Goal: Task Accomplishment & Management: Manage account settings

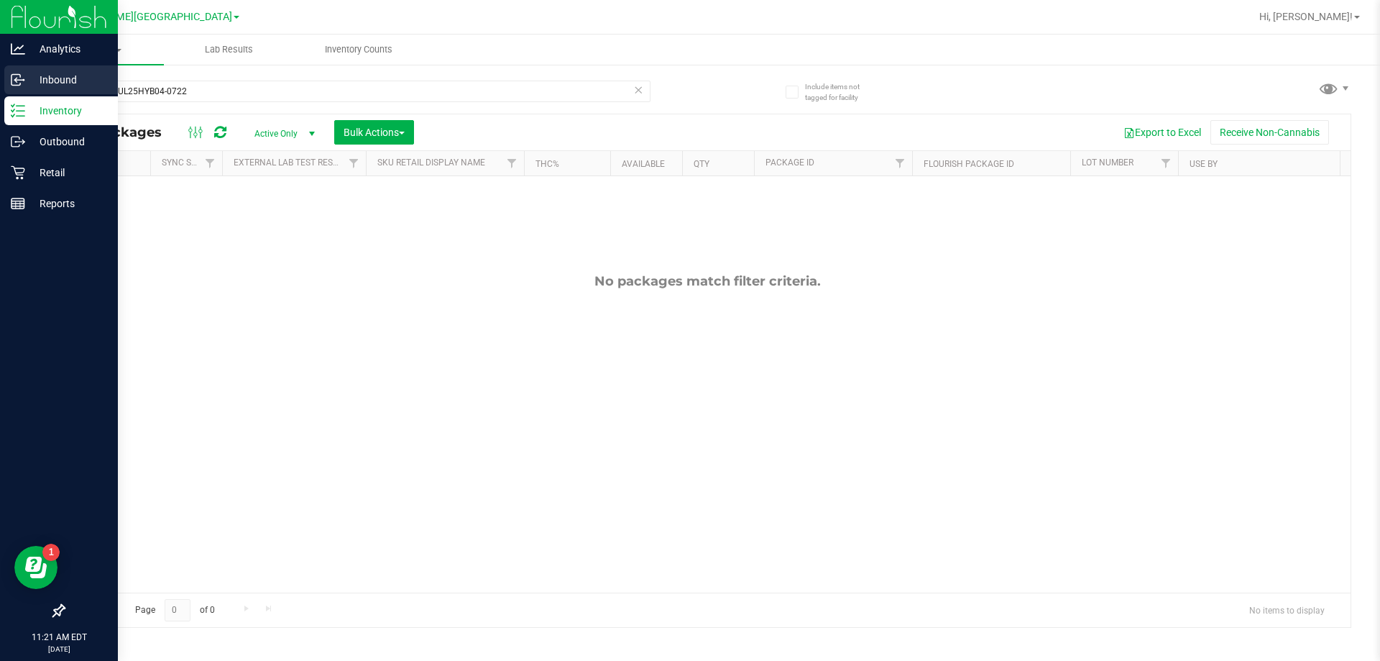
drag, startPoint x: 194, startPoint y: 91, endPoint x: 0, endPoint y: 91, distance: 194.1
click at [0, 91] on div "Analytics Inbound Inventory Outbound Retail Reports 11:21 AM EDT [DATE] 09/26 […" at bounding box center [690, 330] width 1380 height 661
click at [63, 173] on p "Retail" at bounding box center [68, 172] width 86 height 17
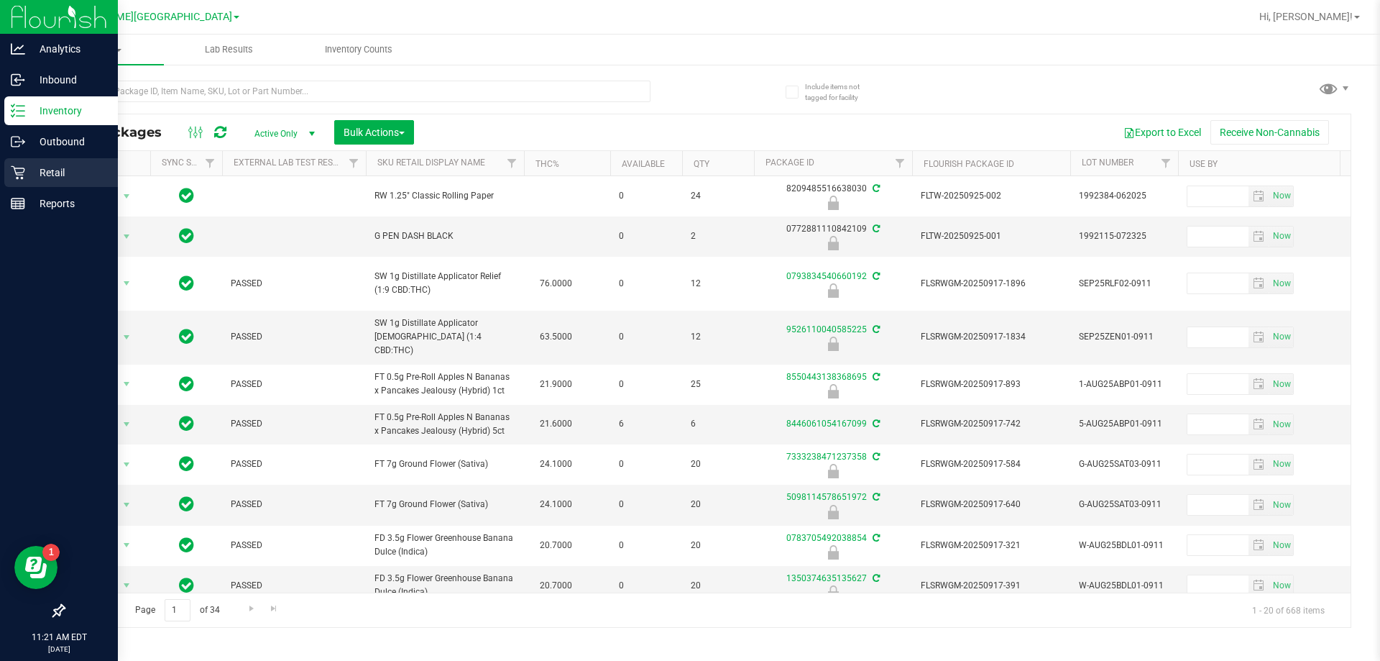
click at [17, 169] on icon at bounding box center [18, 172] width 14 height 14
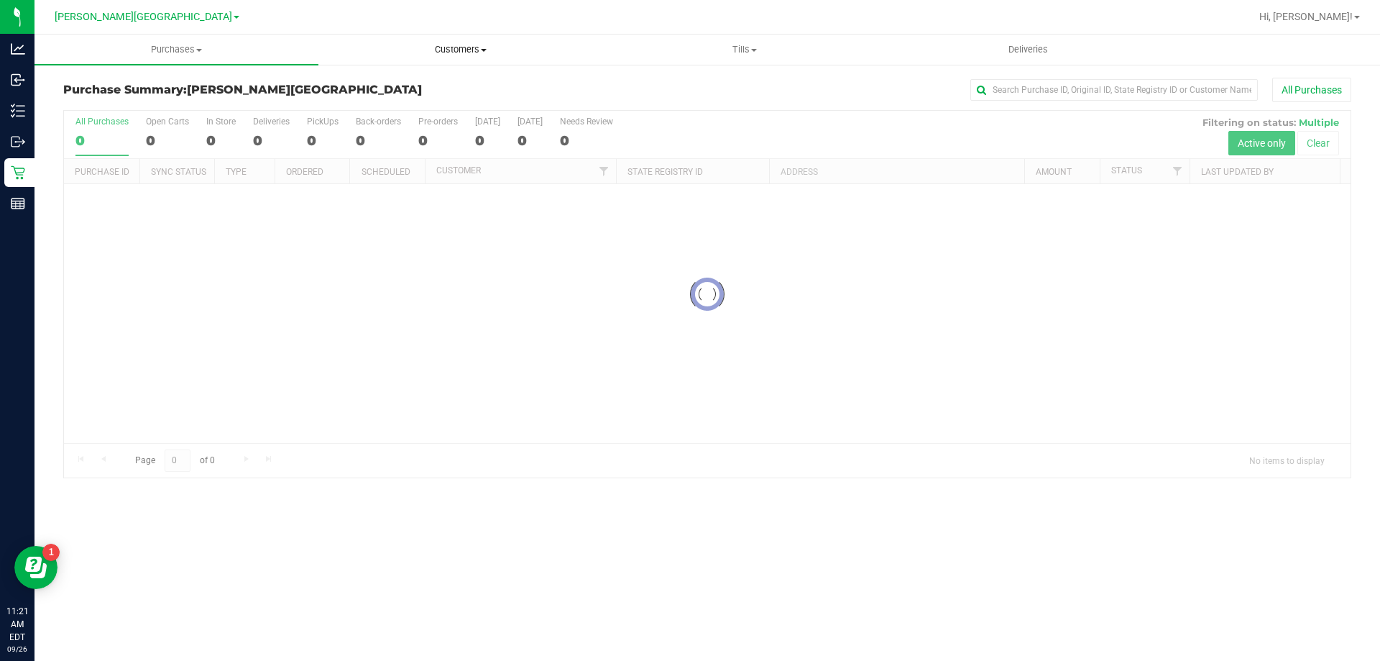
click at [462, 54] on span "Customers" at bounding box center [460, 49] width 283 height 13
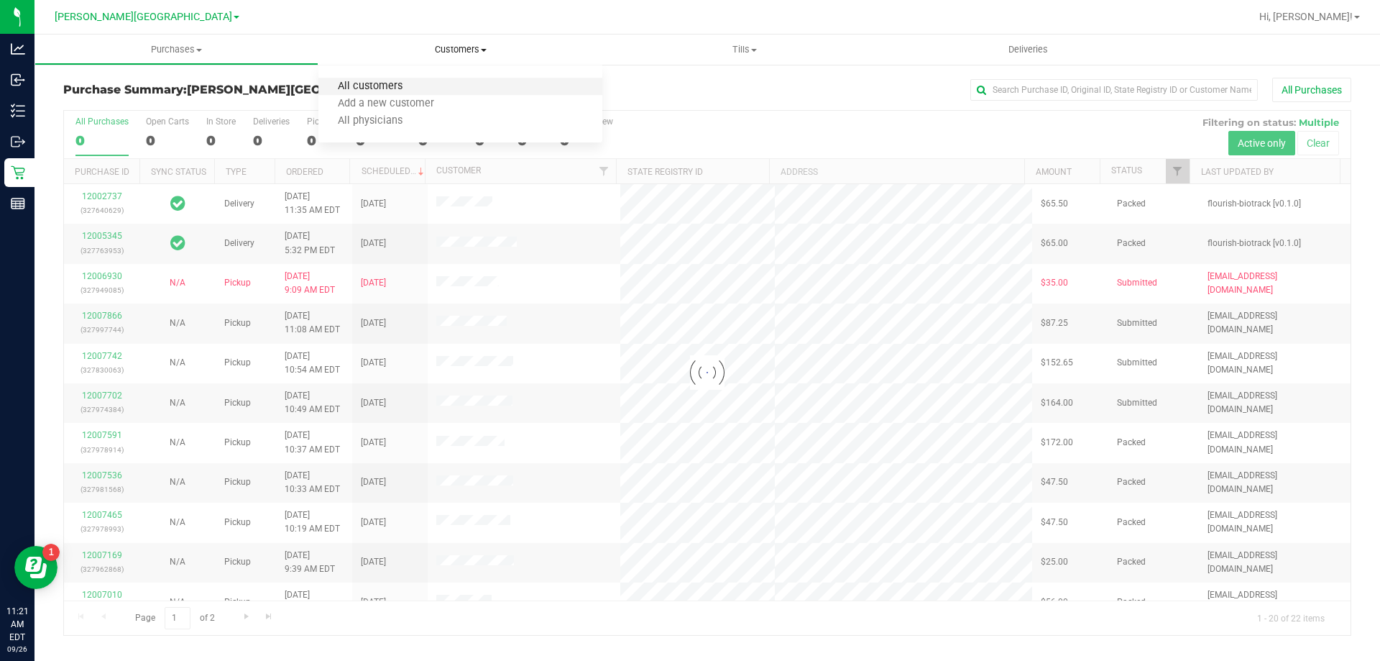
click at [401, 84] on span "All customers" at bounding box center [370, 87] width 104 height 12
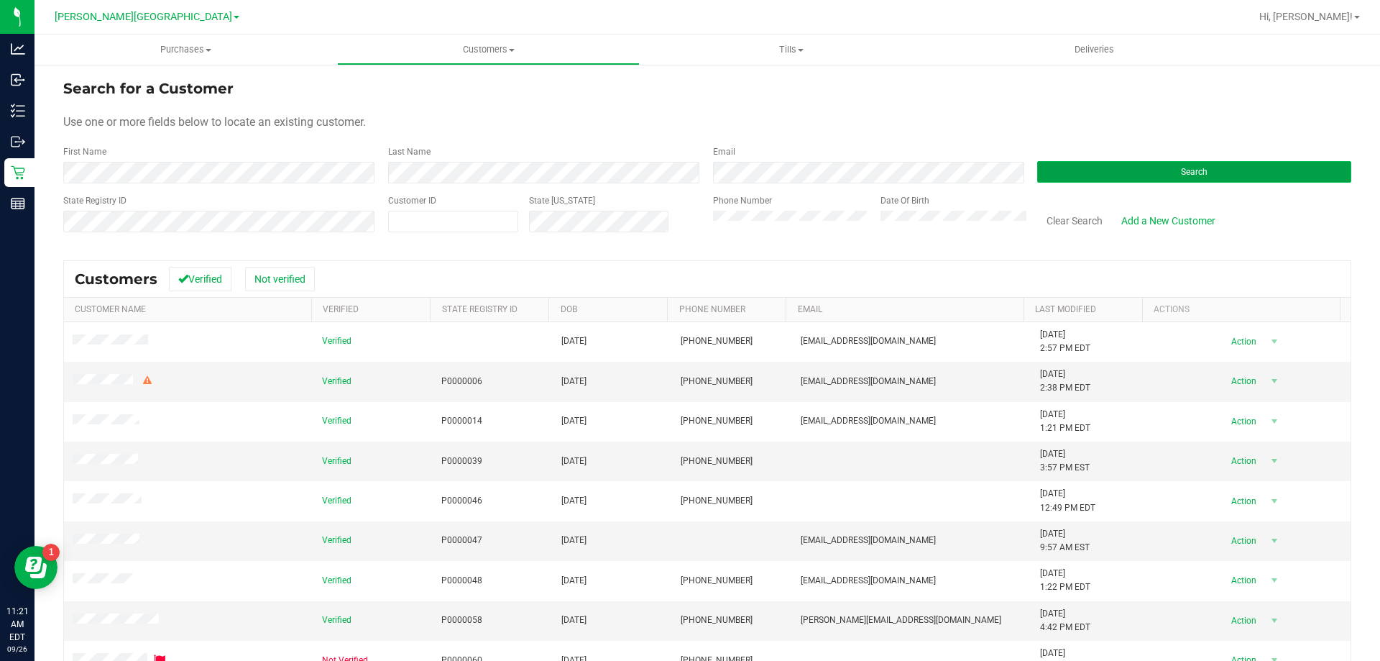
click at [694, 173] on button "Search" at bounding box center [1194, 172] width 314 height 22
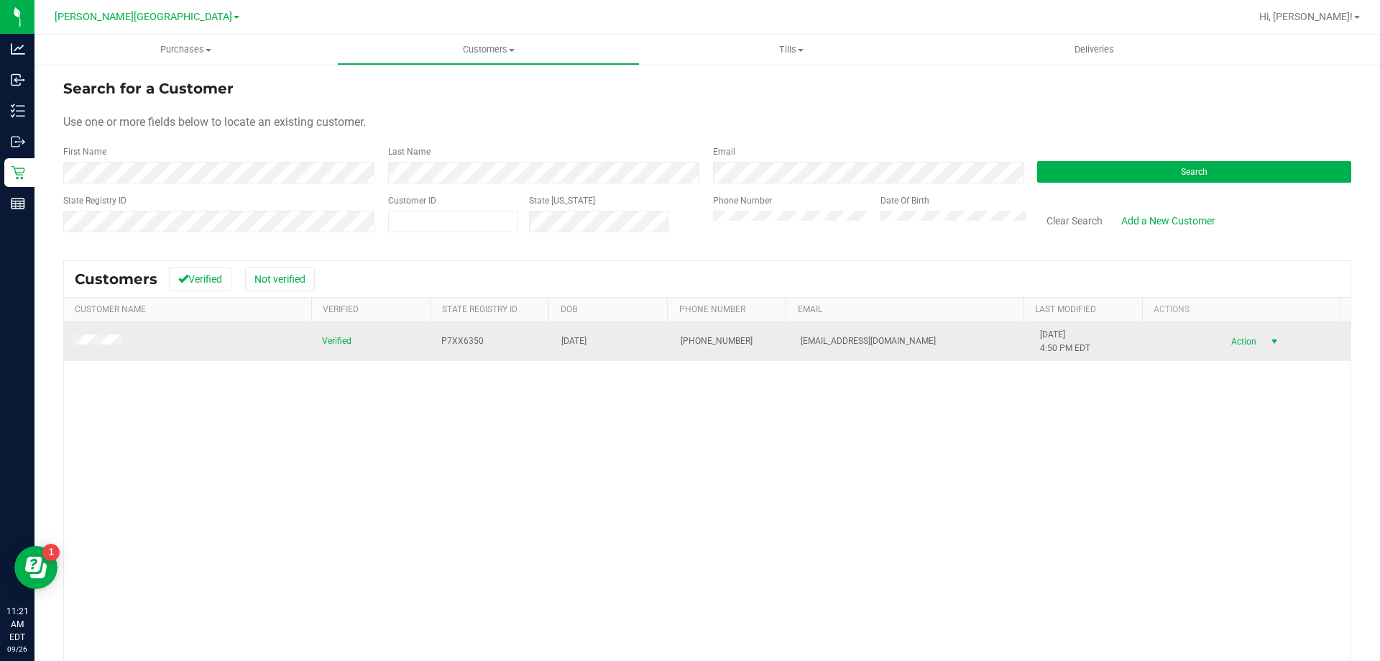
click at [694, 338] on span "Action" at bounding box center [1241, 341] width 47 height 20
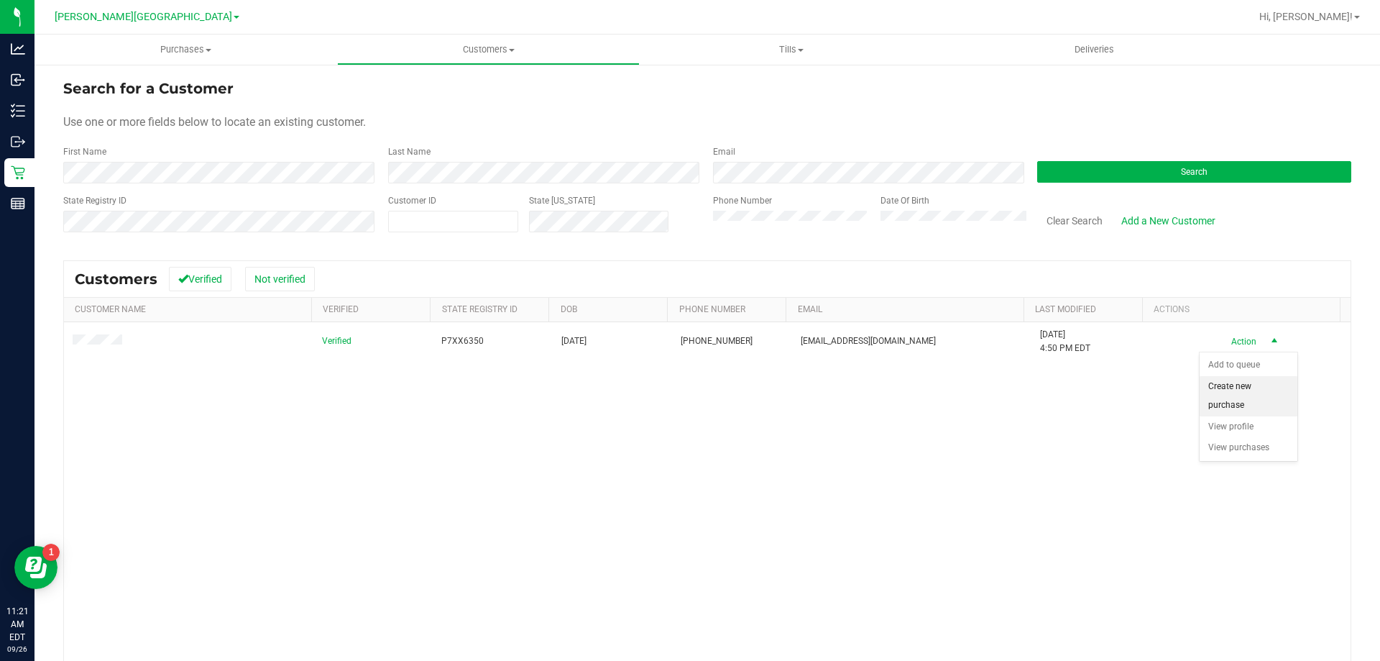
click at [694, 391] on li "Create new purchase" at bounding box center [1249, 396] width 98 height 40
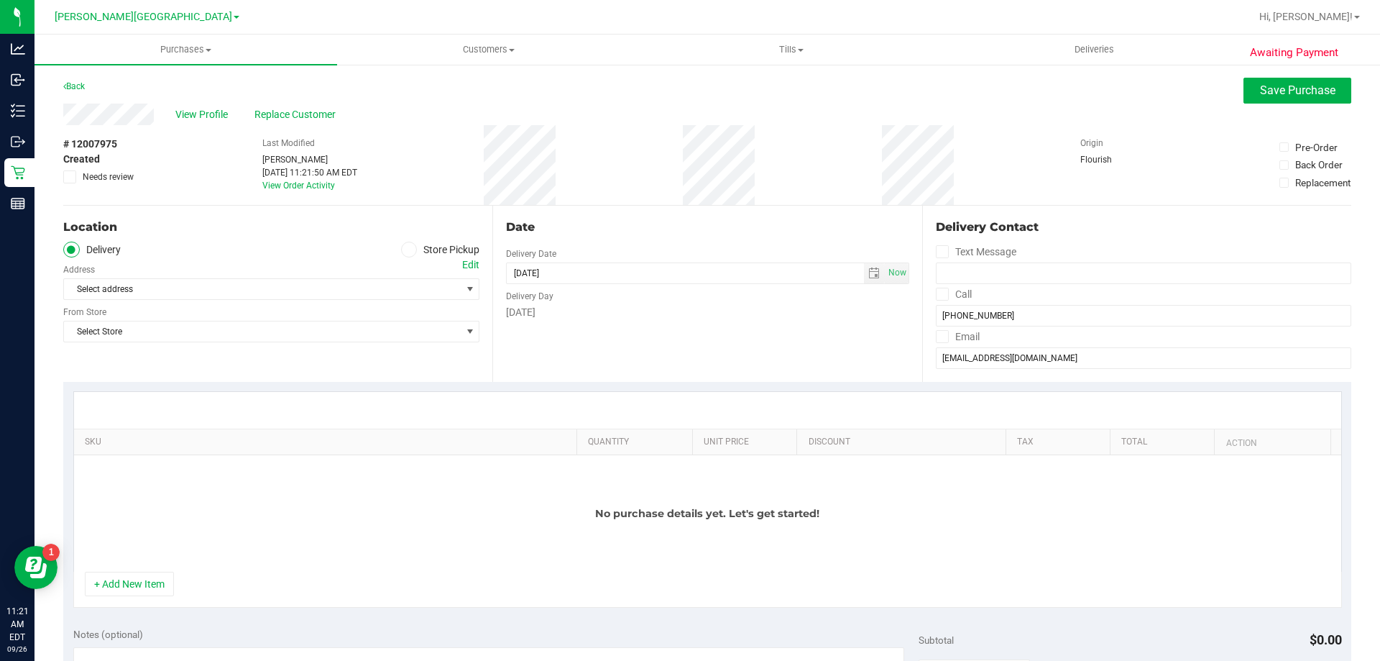
click at [405, 249] on icon at bounding box center [409, 249] width 9 height 0
click at [0, 0] on input "Store Pickup" at bounding box center [0, 0] width 0 height 0
click at [461, 280] on span "select" at bounding box center [470, 289] width 18 height 20
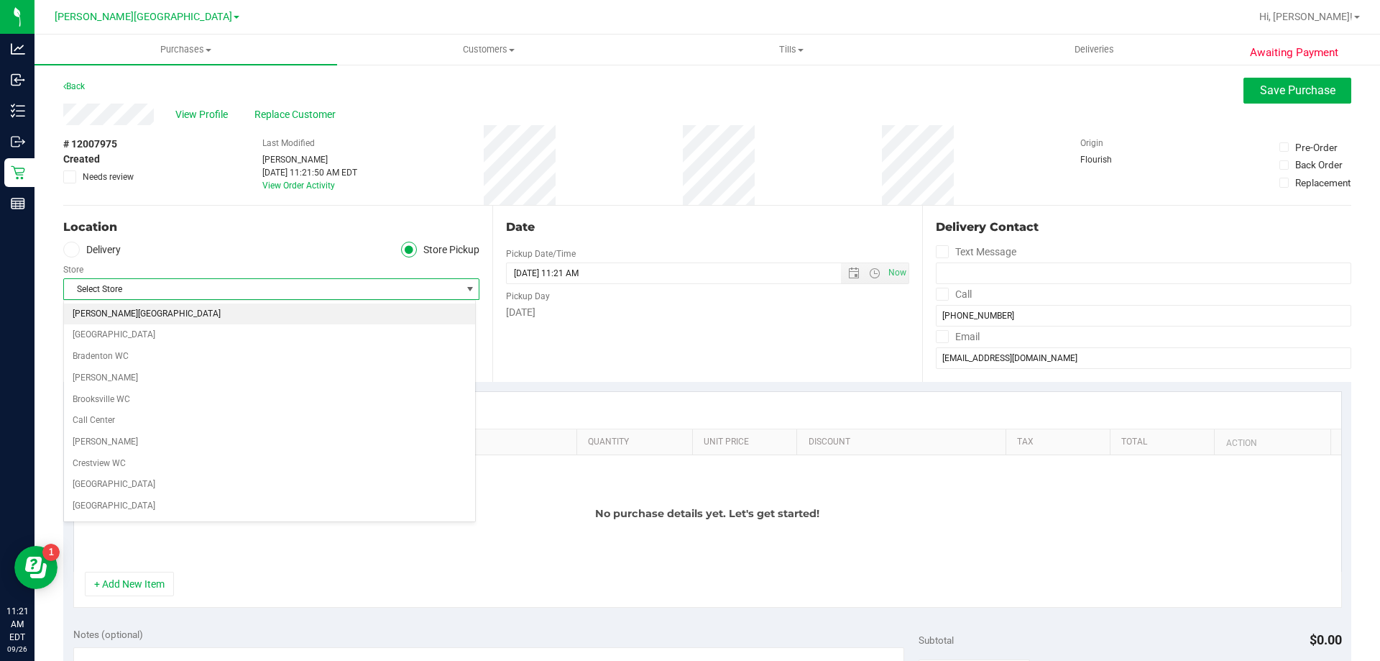
click at [196, 316] on li "[PERSON_NAME][GEOGRAPHIC_DATA]" at bounding box center [269, 314] width 411 height 22
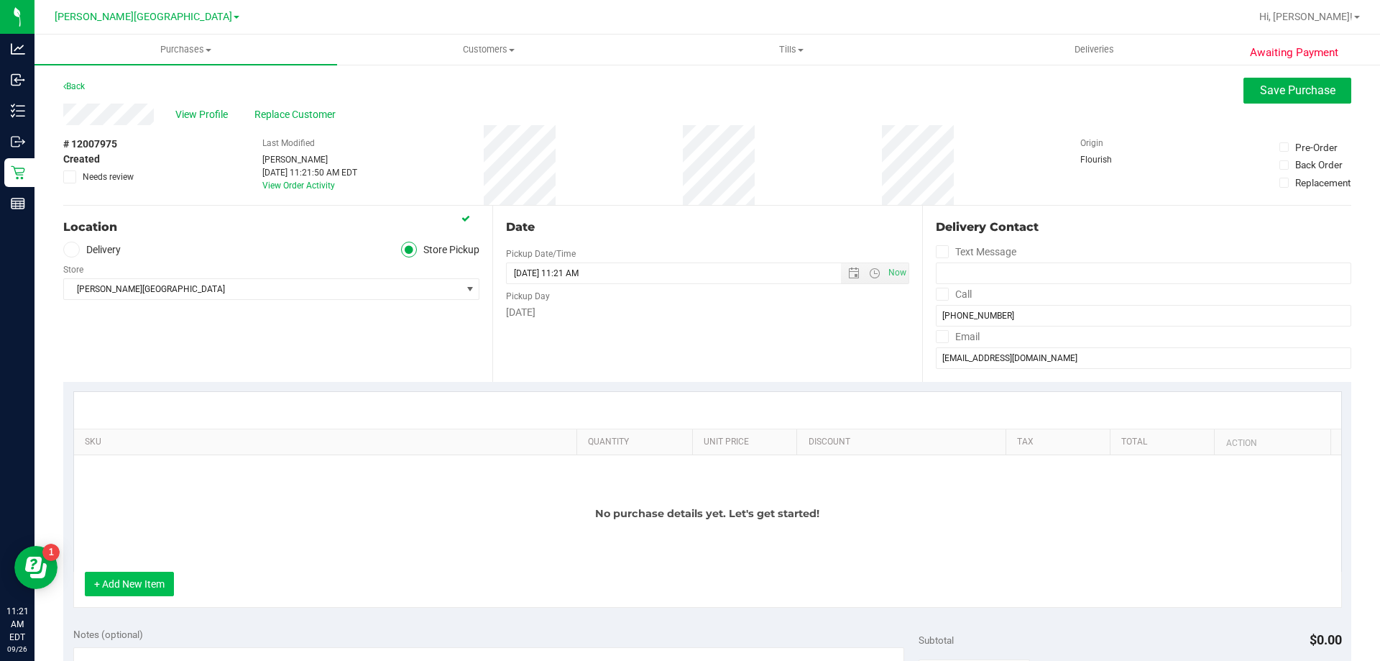
click at [139, 583] on button "+ Add New Item" at bounding box center [129, 583] width 89 height 24
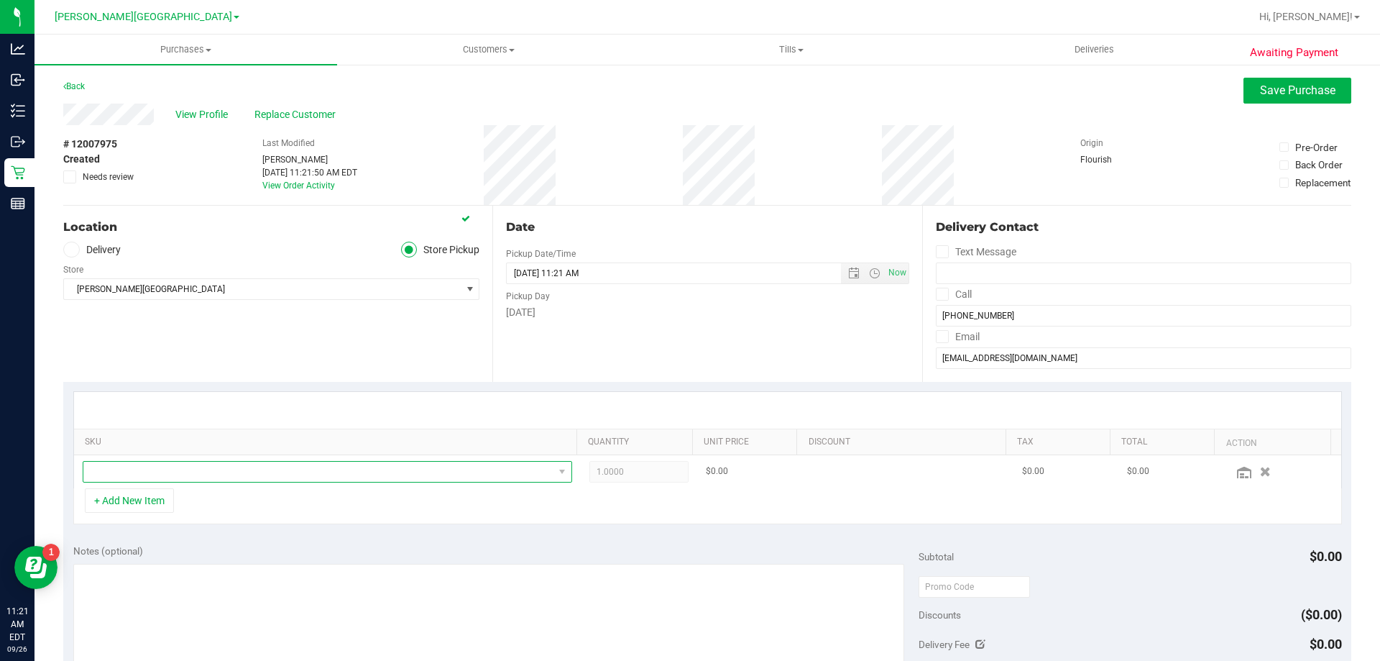
click at [133, 477] on span "NO DATA FOUND" at bounding box center [318, 472] width 470 height 20
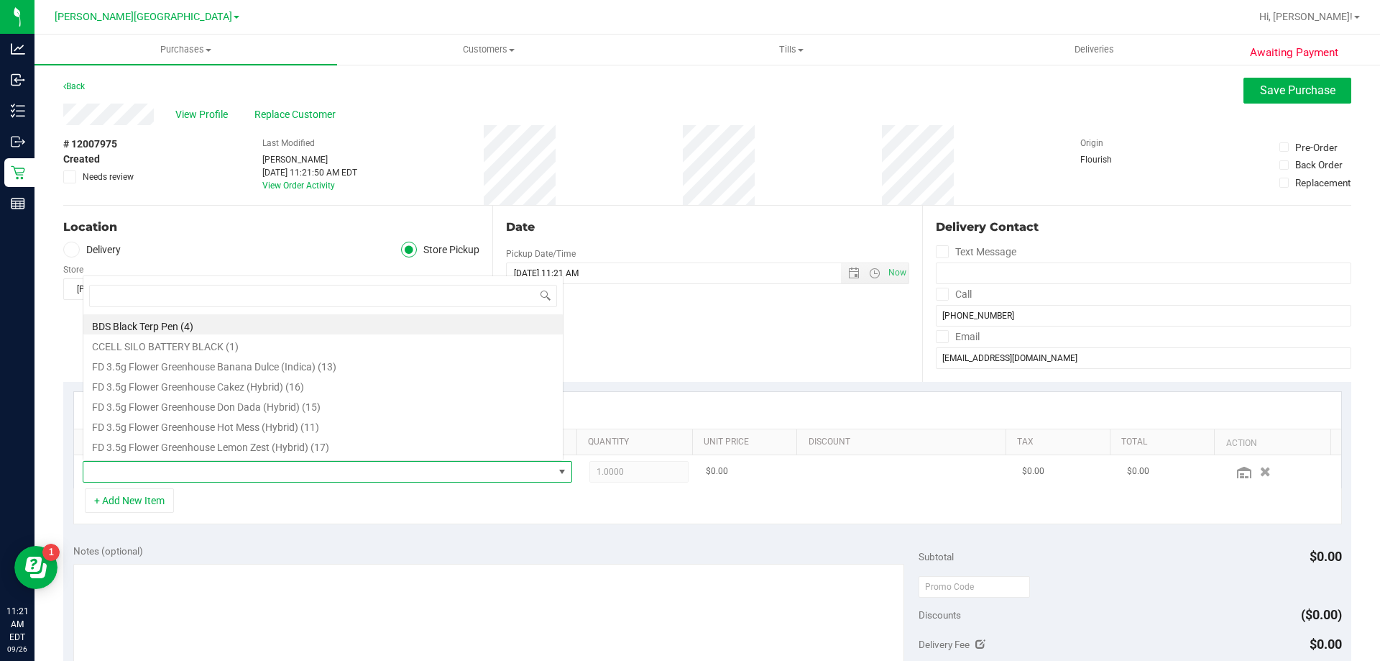
scroll to position [22, 477]
type input "007up"
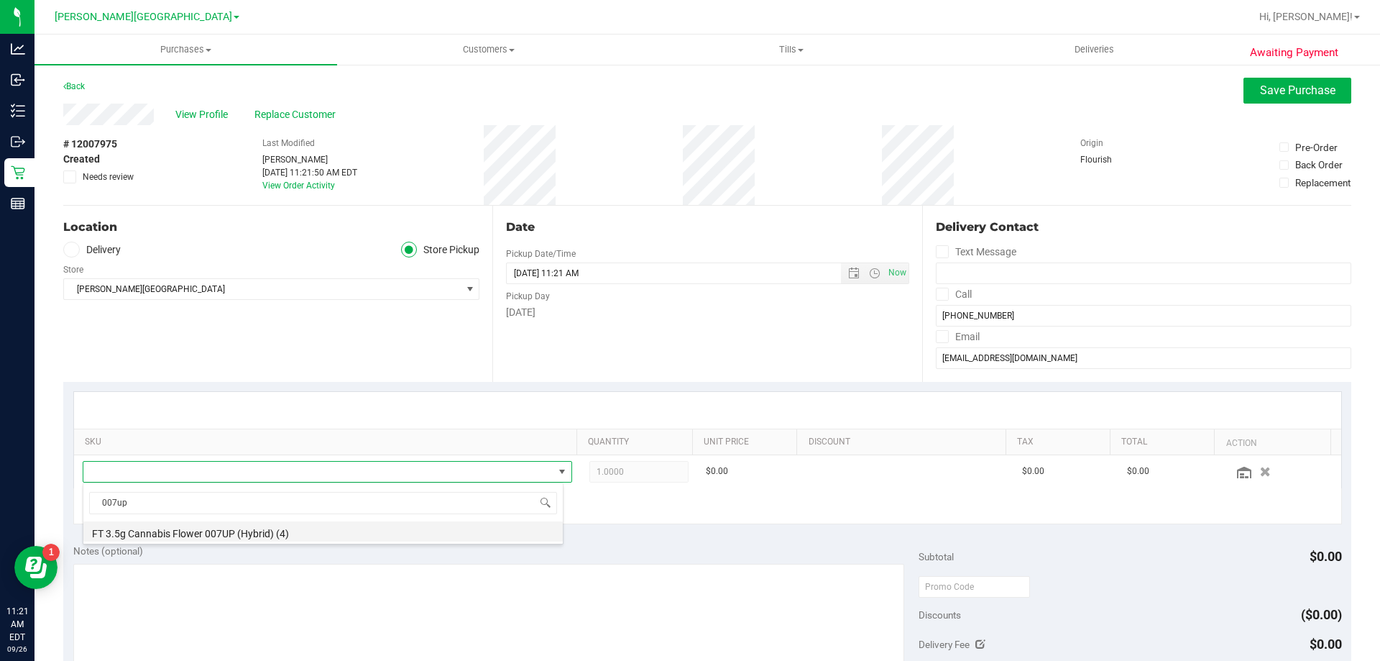
click at [262, 538] on li "FT 3.5g Cannabis Flower 007UP (Hybrid) (4)" at bounding box center [322, 531] width 479 height 20
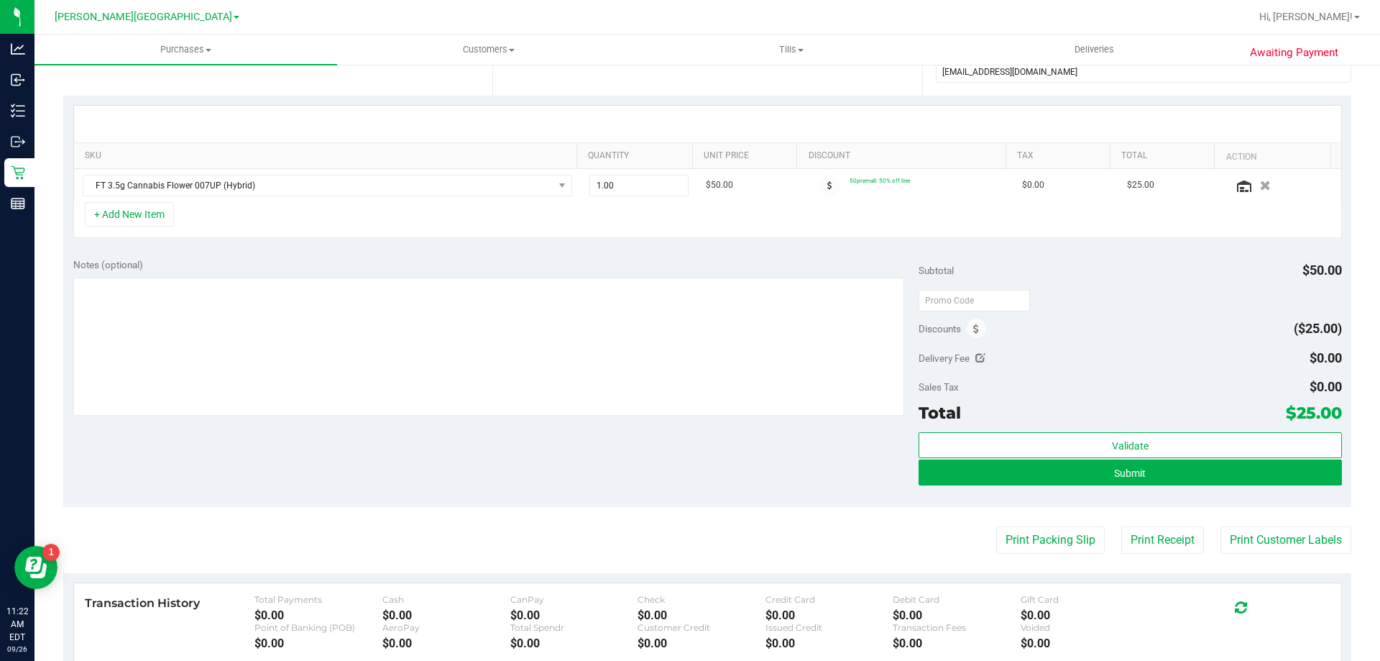
scroll to position [288, 0]
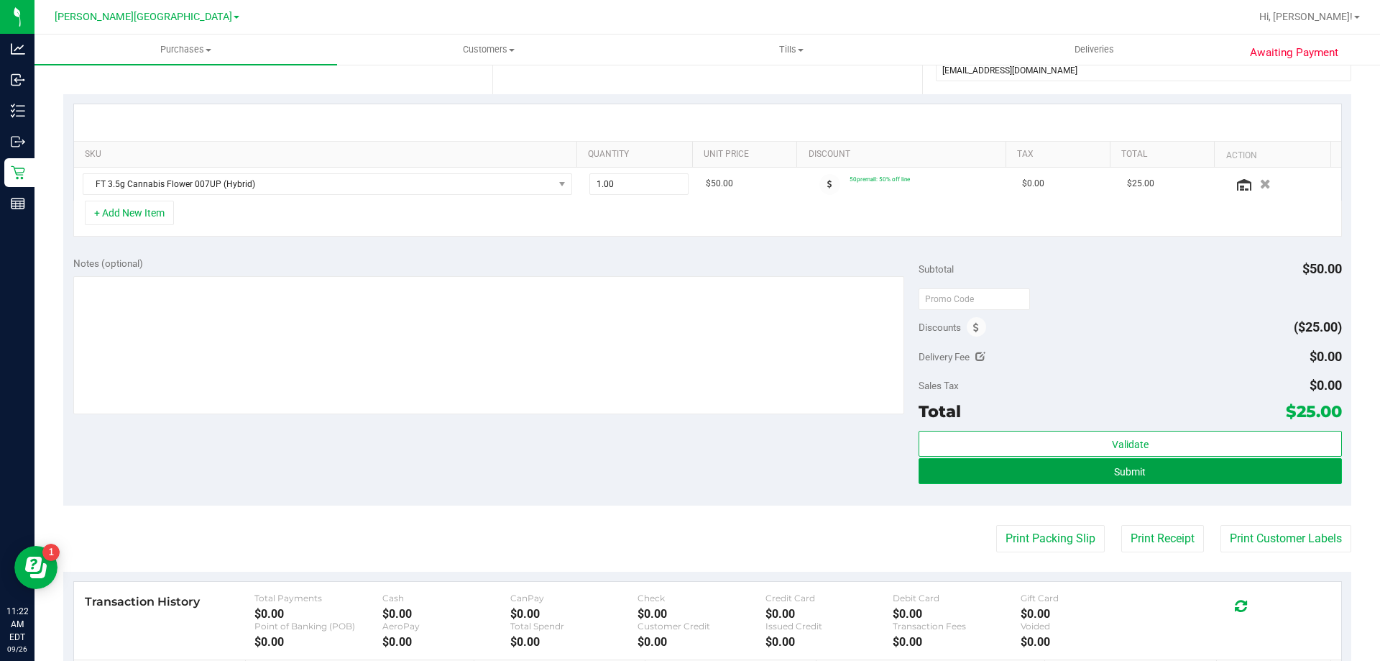
click at [694, 469] on span "Submit" at bounding box center [1130, 472] width 32 height 12
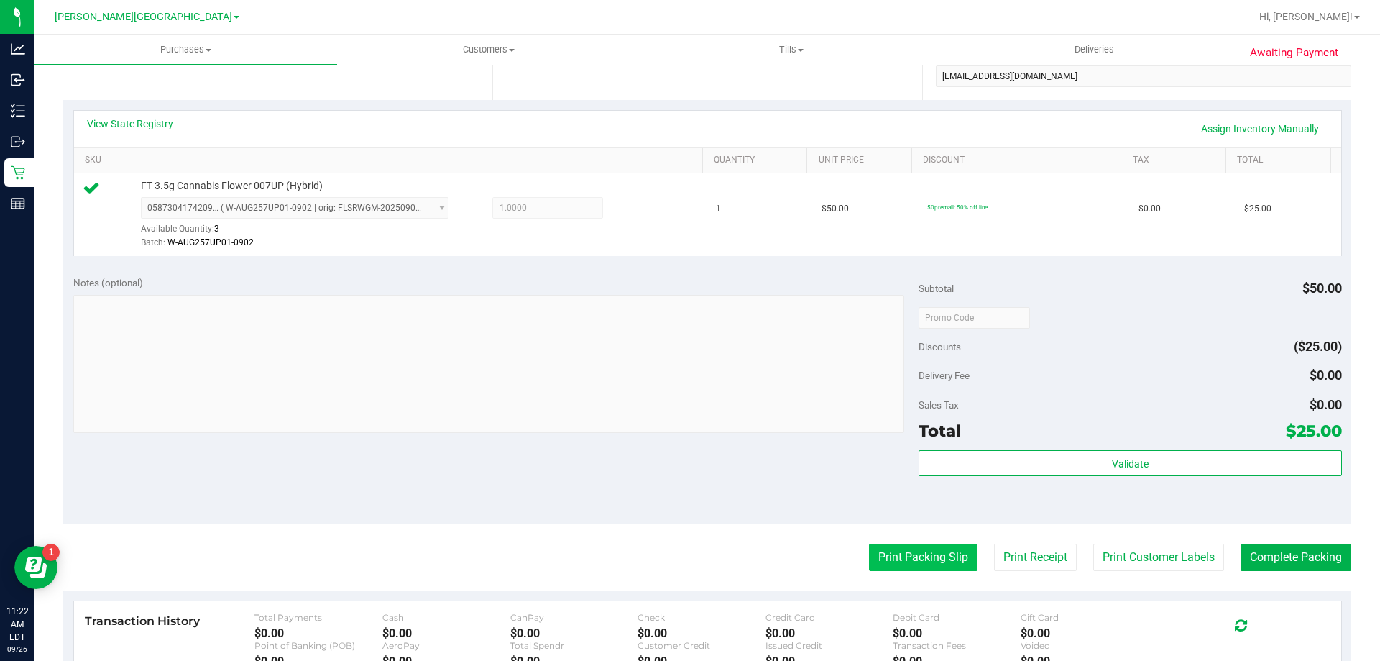
click at [694, 551] on button "Print Packing Slip" at bounding box center [923, 556] width 109 height 27
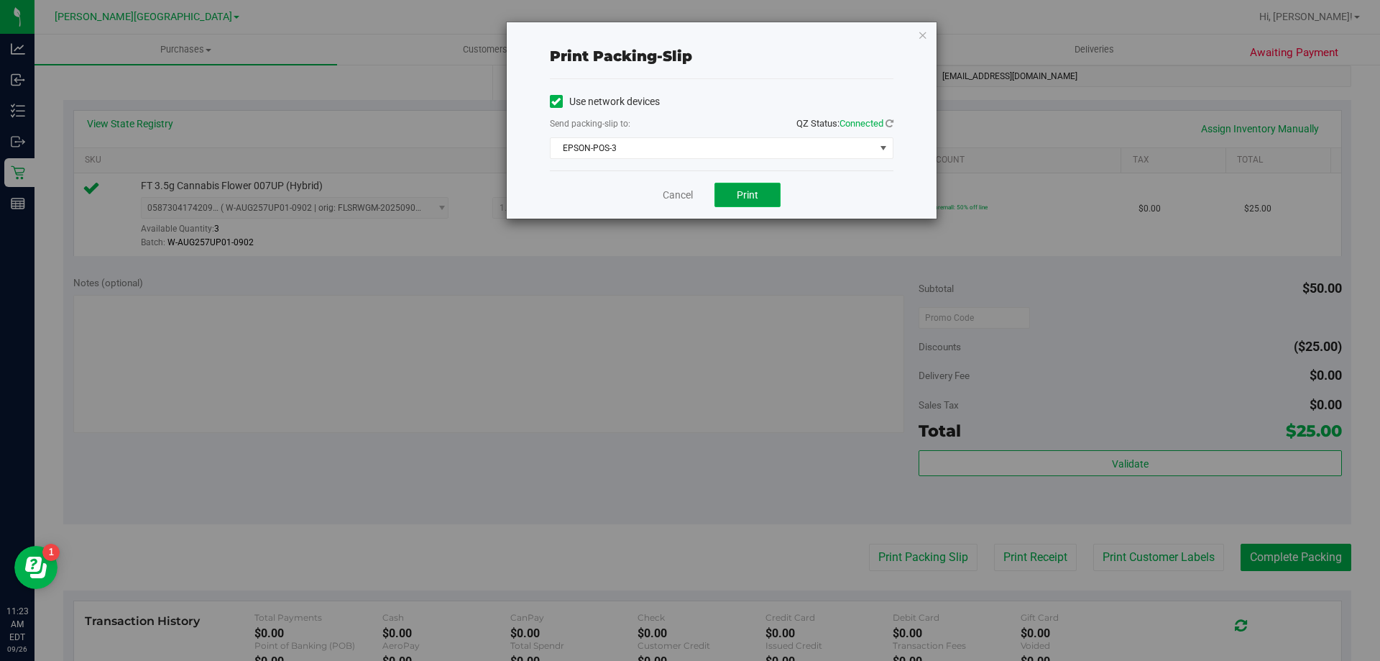
click at [694, 187] on button "Print" at bounding box center [748, 195] width 66 height 24
click at [694, 30] on icon "button" at bounding box center [923, 34] width 10 height 17
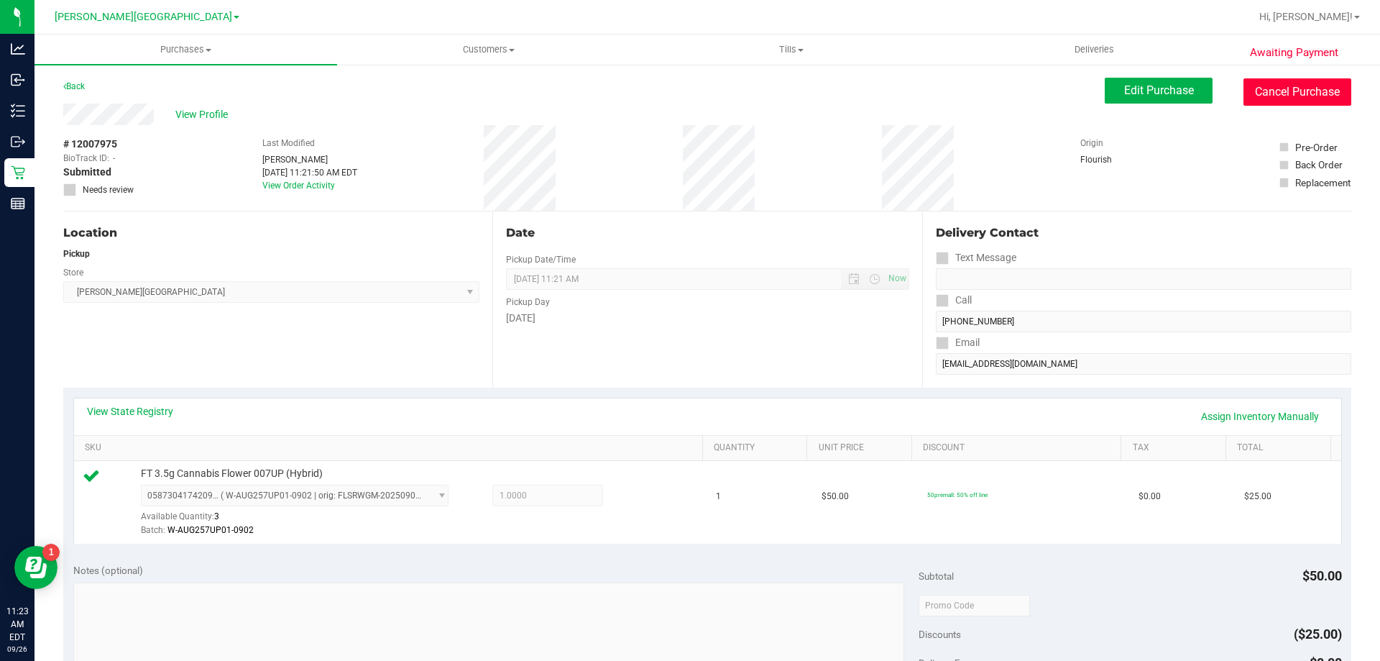
click at [694, 84] on button "Cancel Purchase" at bounding box center [1298, 91] width 108 height 27
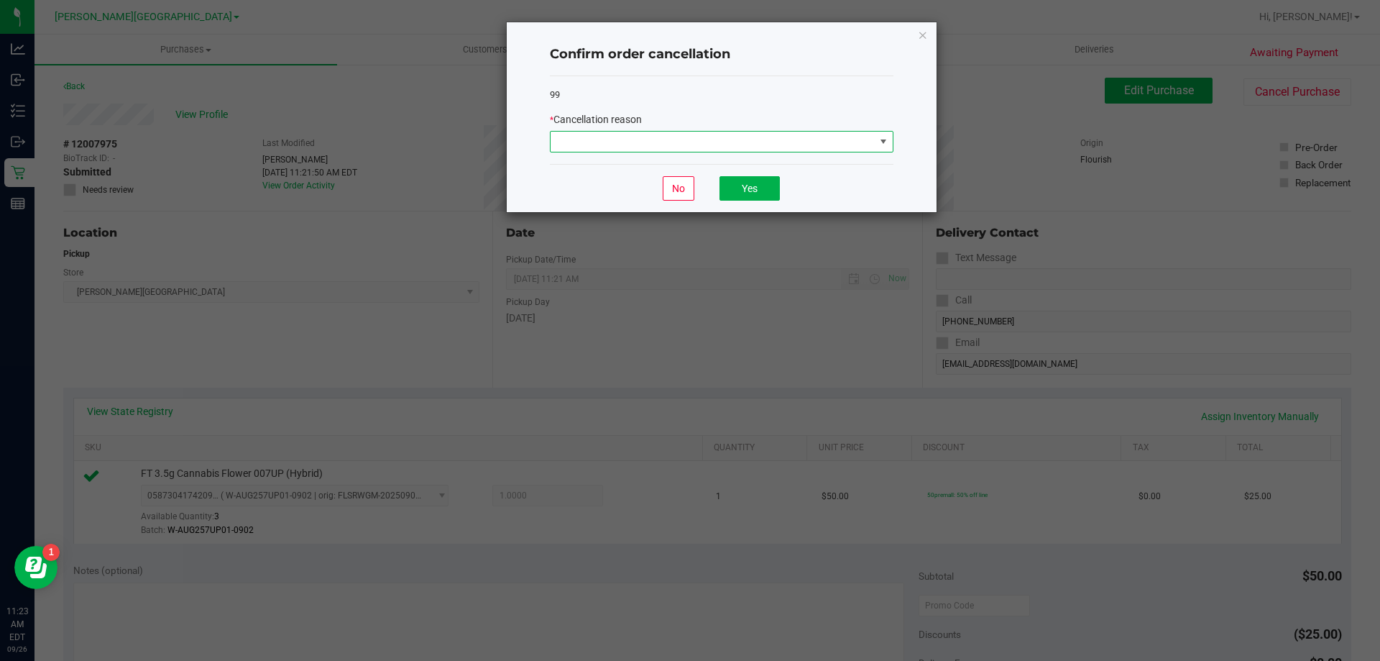
click at [626, 143] on span at bounding box center [713, 142] width 324 height 20
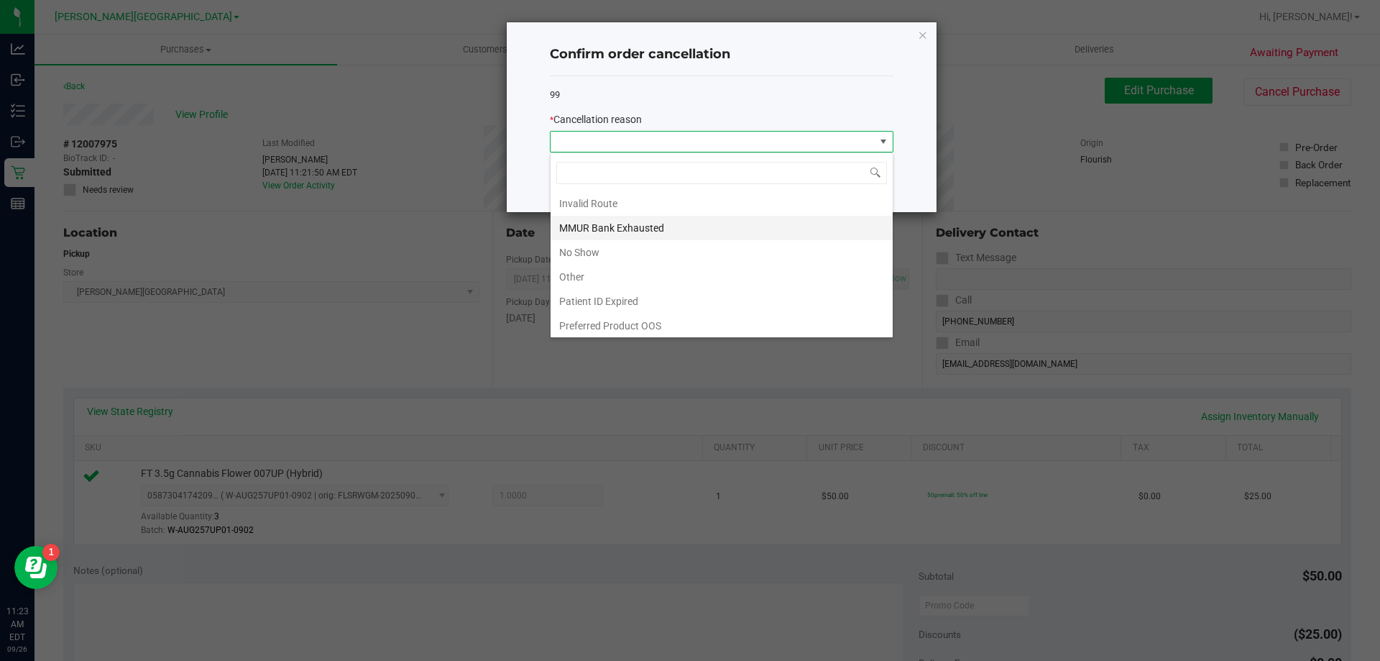
scroll to position [76, 0]
click at [597, 270] on li "Other" at bounding box center [722, 274] width 342 height 24
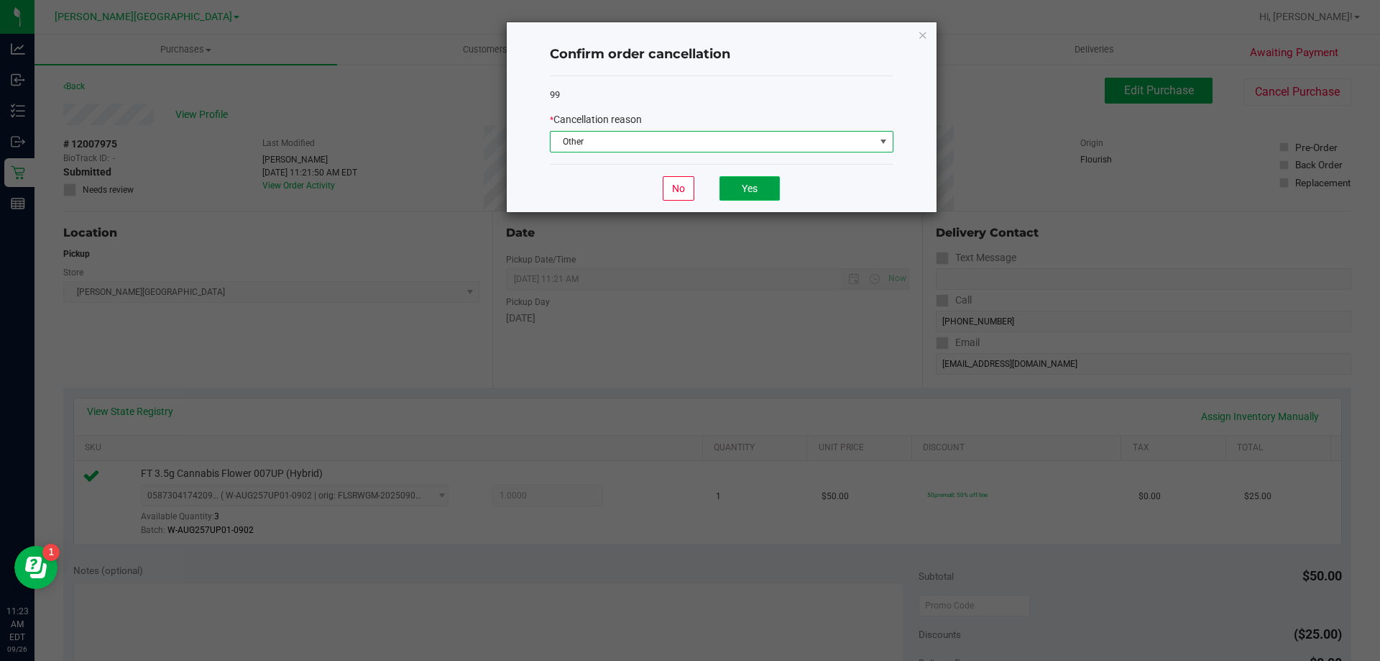
click at [694, 190] on button "Yes" at bounding box center [750, 188] width 60 height 24
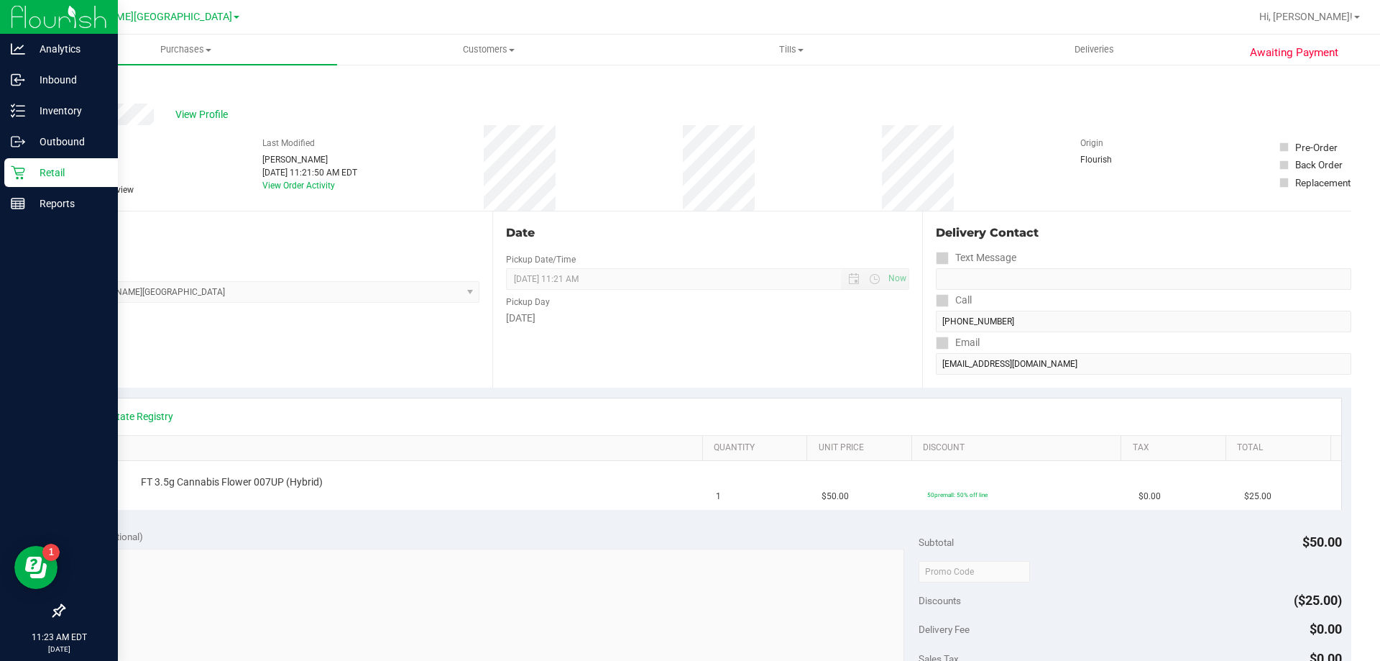
click at [75, 167] on p "Retail" at bounding box center [68, 172] width 86 height 17
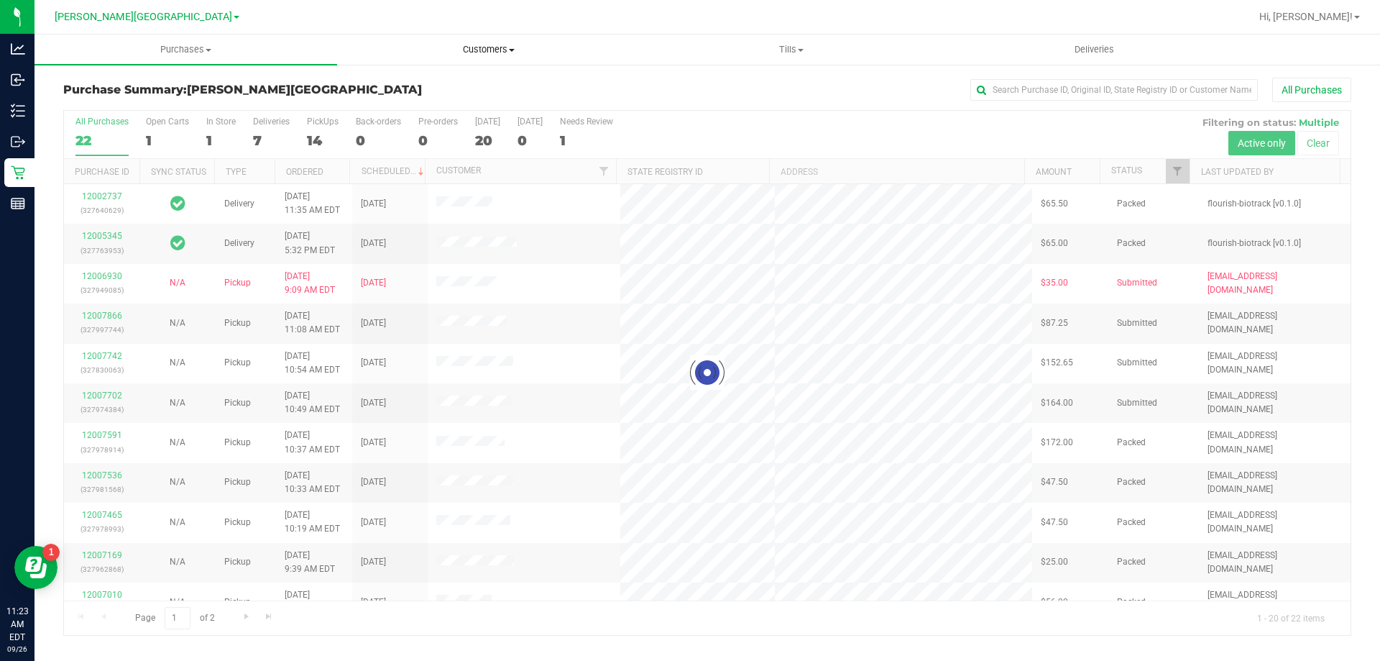
click at [483, 47] on span "Customers" at bounding box center [488, 49] width 301 height 13
click at [407, 84] on span "All customers" at bounding box center [389, 87] width 104 height 12
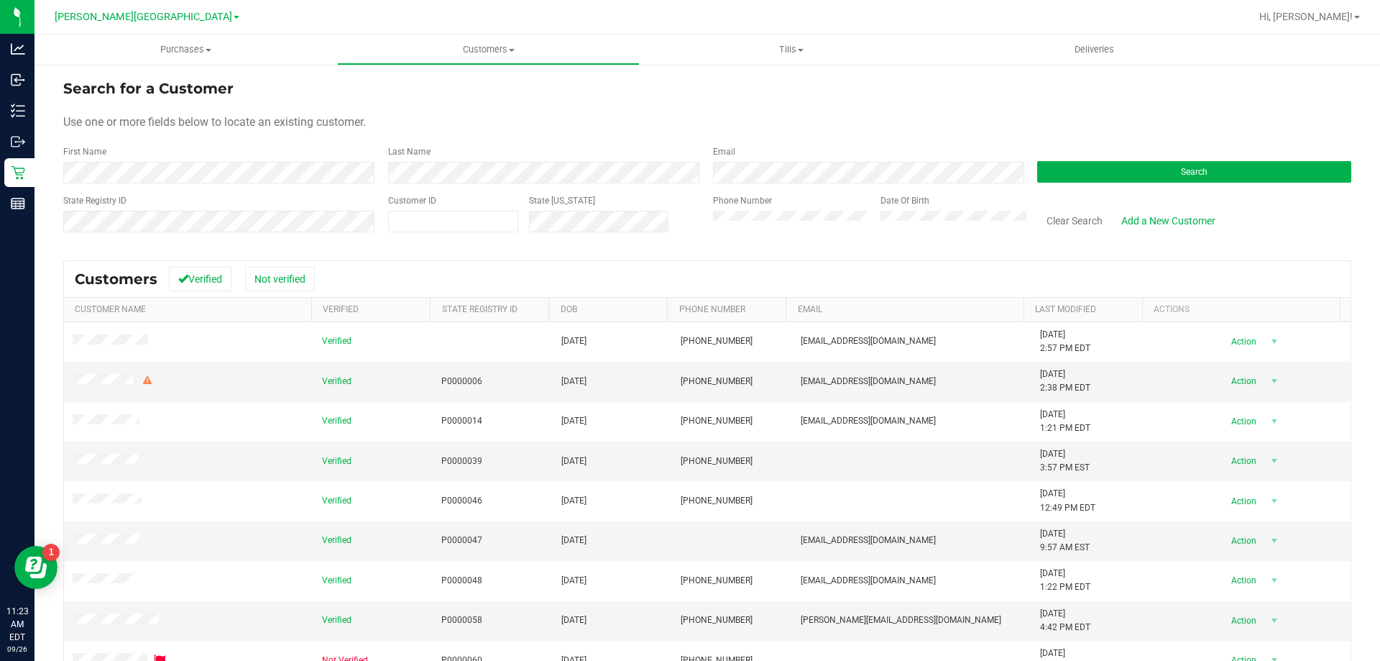
click at [262, 188] on form "Search for a Customer Use one or more fields below to locate an existing custom…" at bounding box center [707, 161] width 1288 height 167
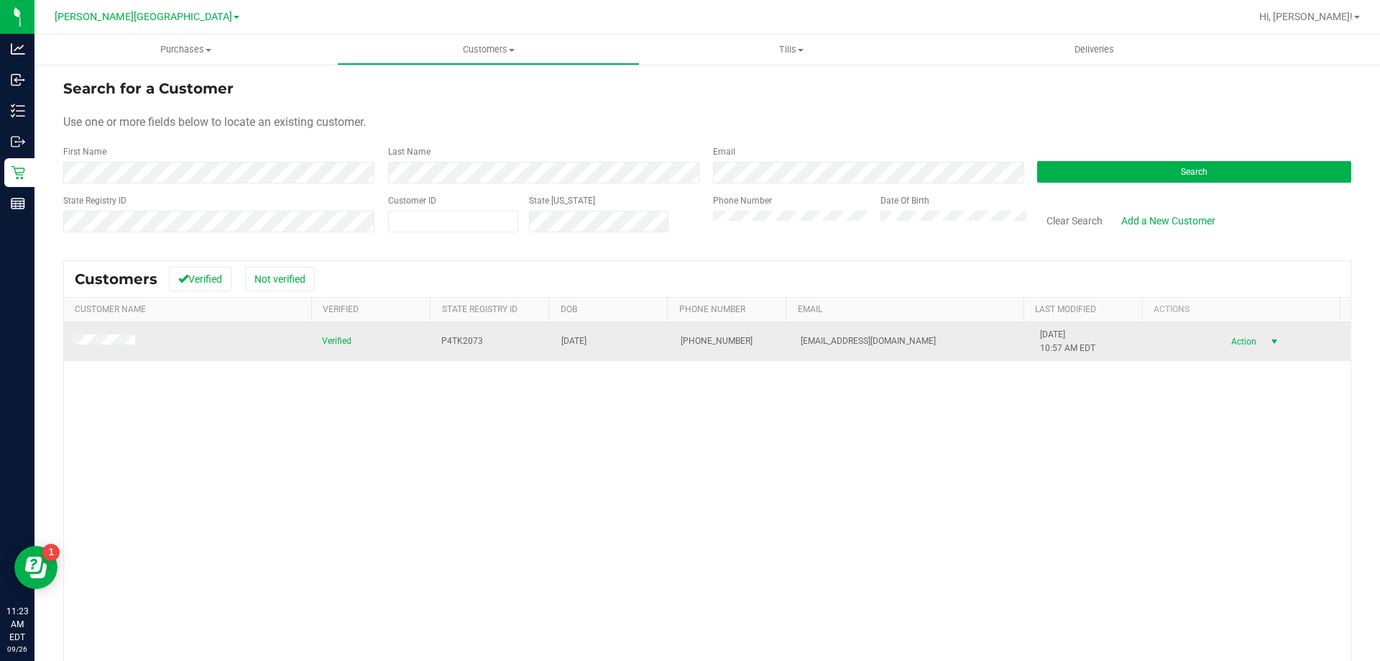
click at [694, 339] on span "Action" at bounding box center [1241, 341] width 47 height 20
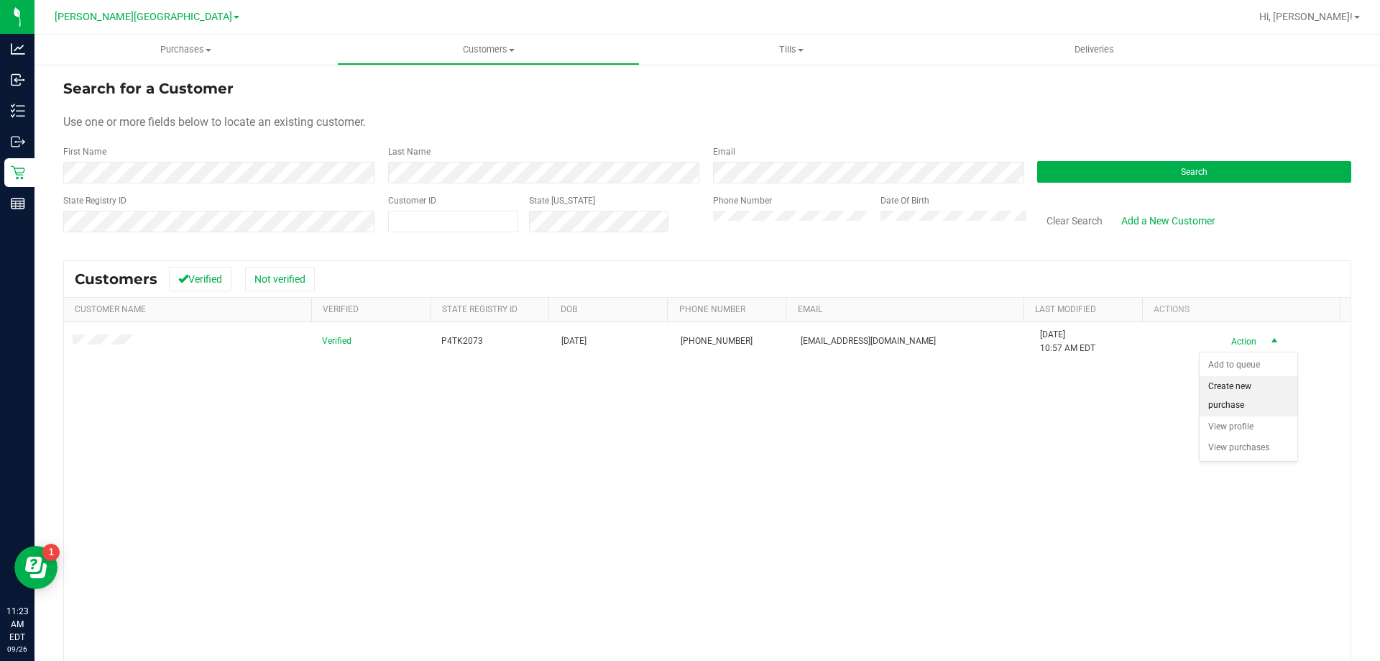
click at [694, 395] on li "Create new purchase" at bounding box center [1249, 396] width 98 height 40
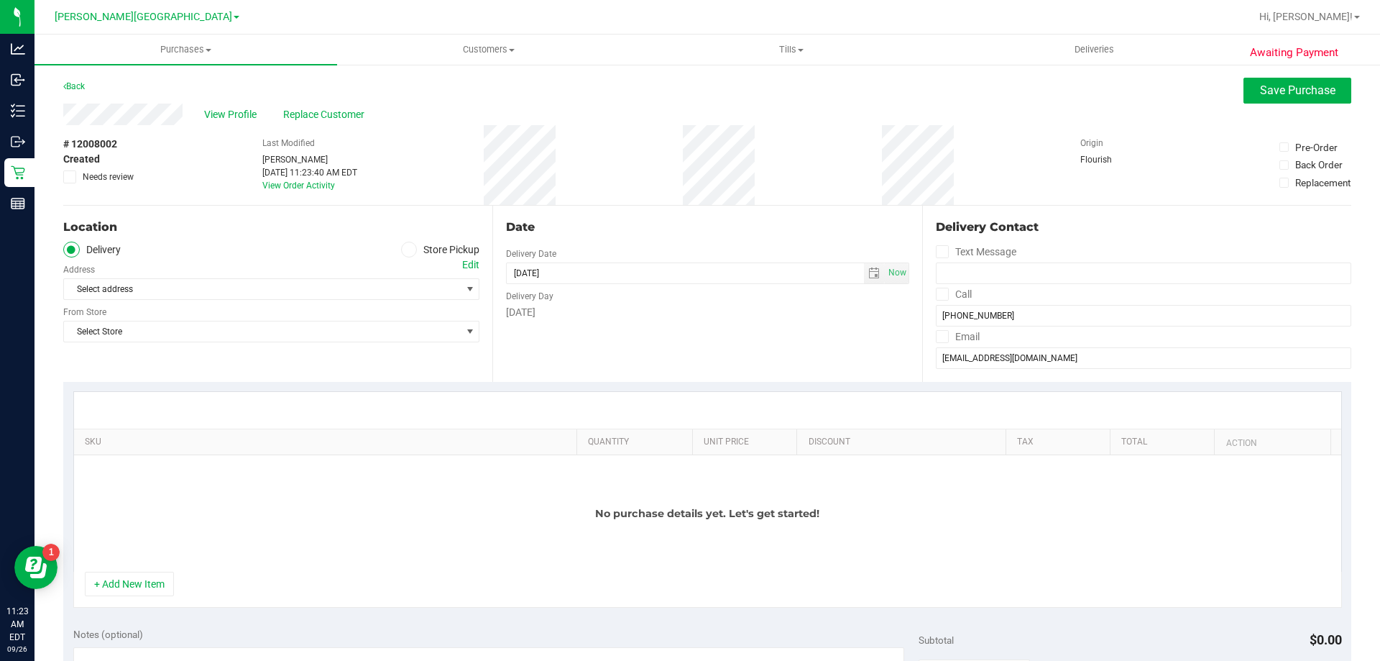
click at [406, 249] on icon at bounding box center [409, 249] width 9 height 0
click at [0, 0] on input "Store Pickup" at bounding box center [0, 0] width 0 height 0
click at [464, 293] on span "select" at bounding box center [470, 289] width 12 height 12
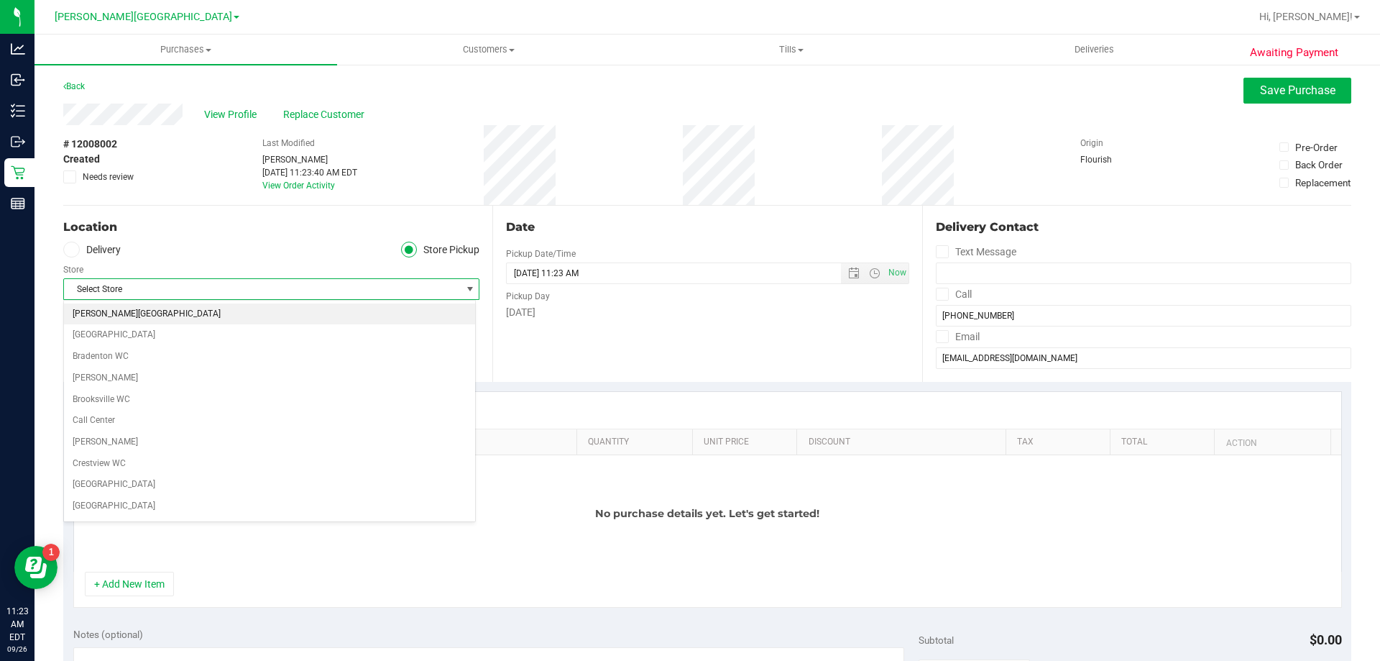
click at [107, 313] on li "[PERSON_NAME][GEOGRAPHIC_DATA]" at bounding box center [269, 314] width 411 height 22
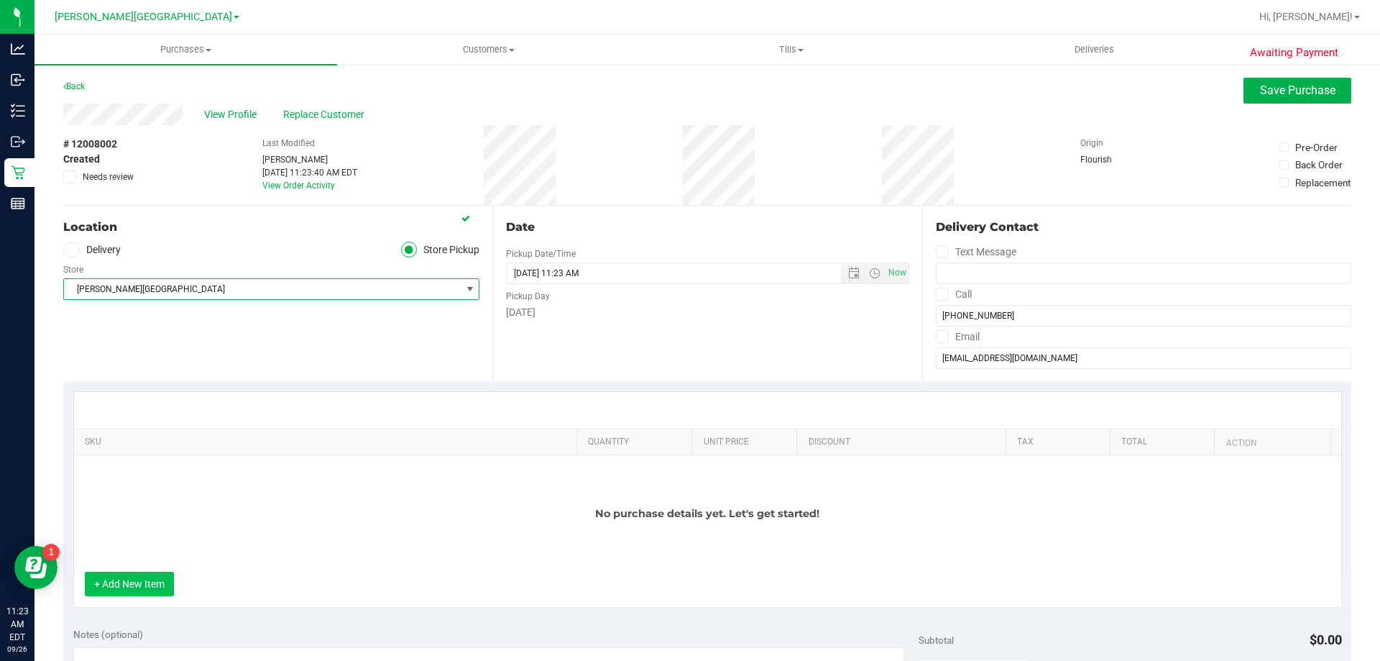
click at [139, 576] on button "+ Add New Item" at bounding box center [129, 583] width 89 height 24
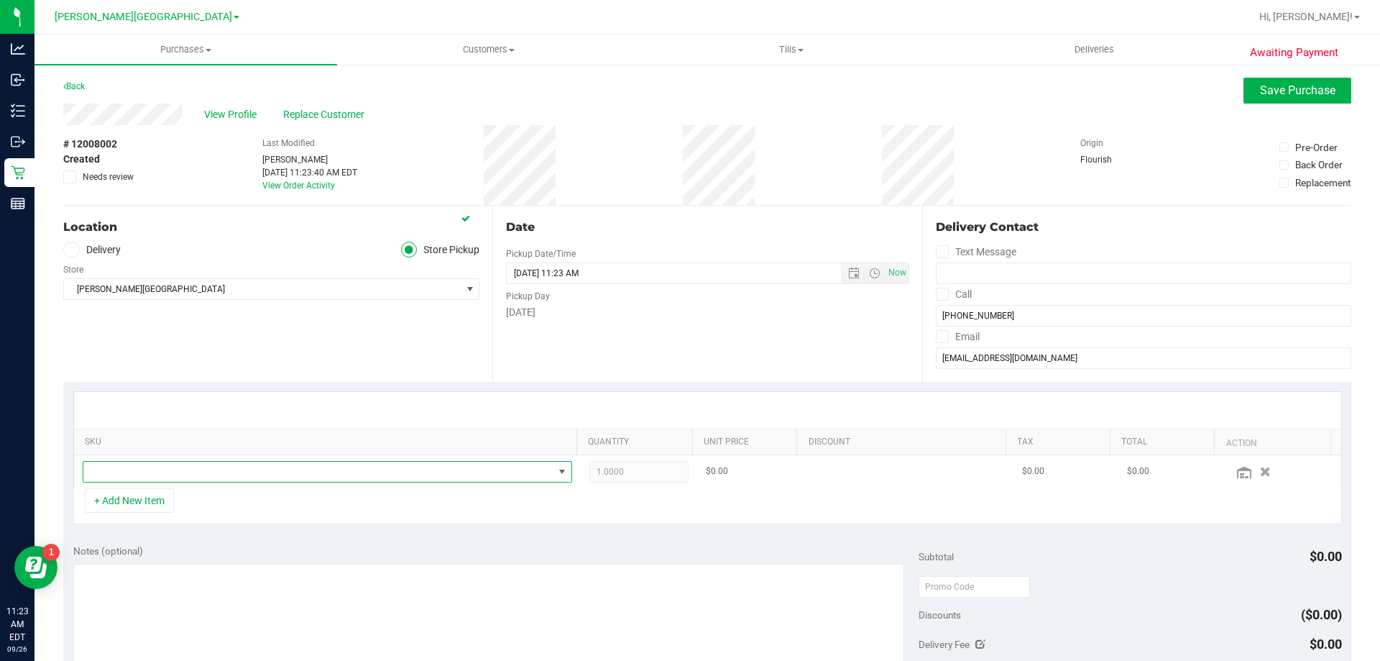
click at [138, 468] on span "NO DATA FOUND" at bounding box center [318, 472] width 470 height 20
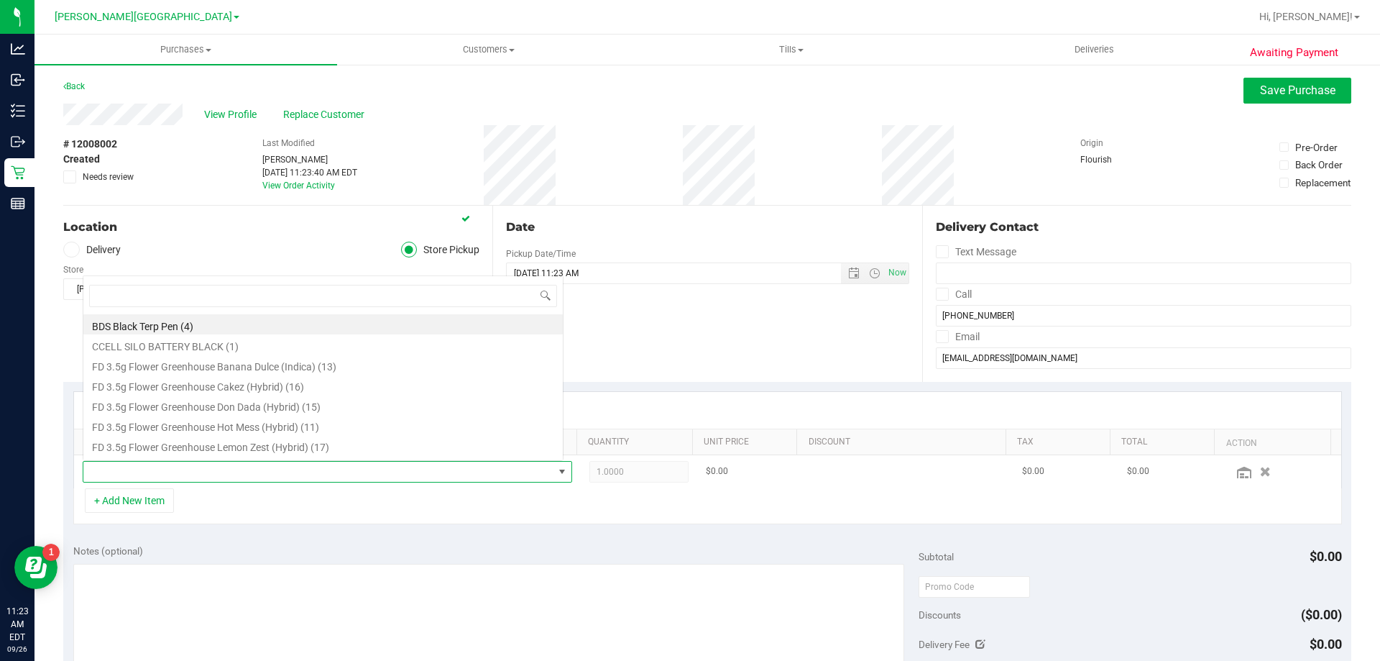
scroll to position [22, 477]
type input "007up"
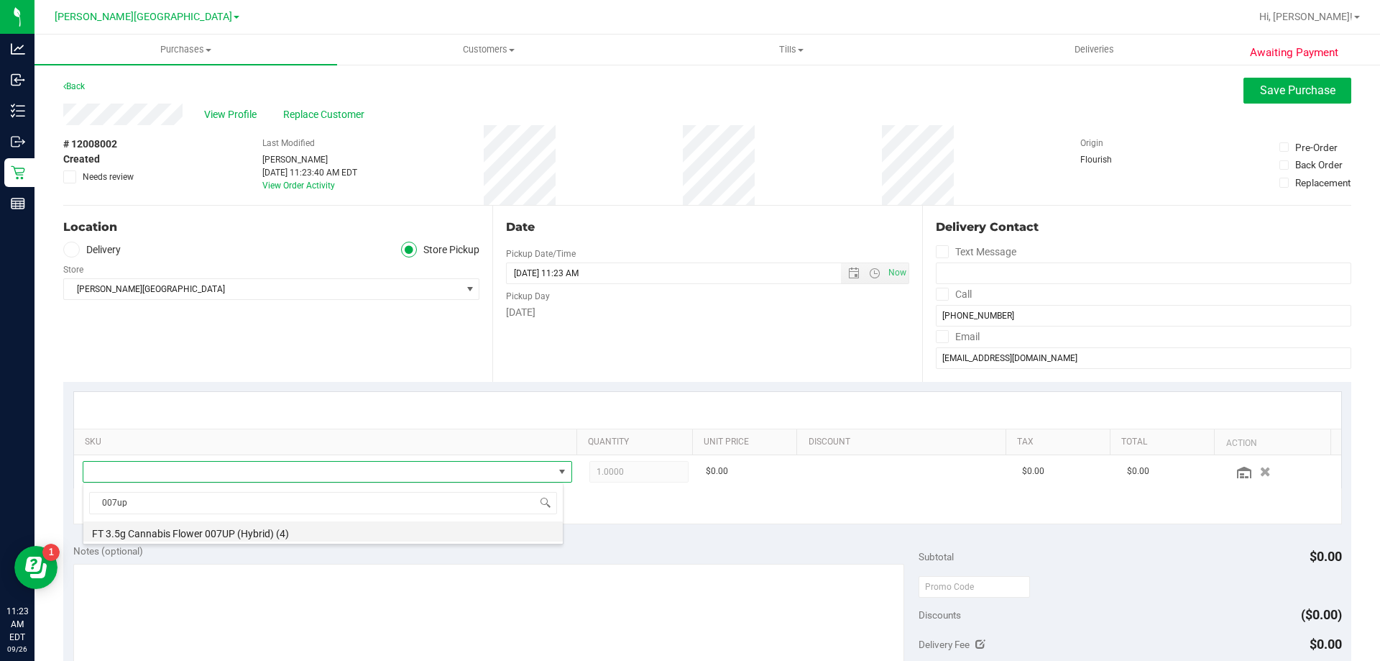
click at [263, 541] on li "FT 3.5g Cannabis Flower 007UP (Hybrid) (4)" at bounding box center [322, 531] width 479 height 20
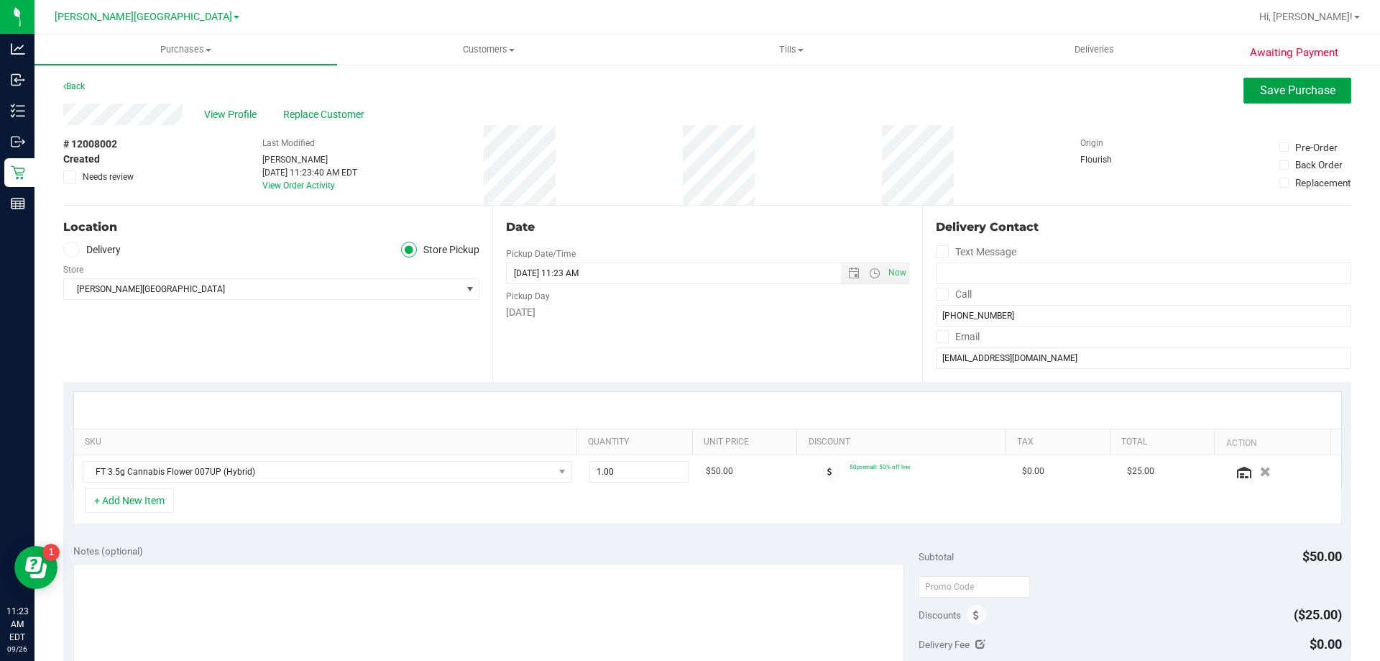
click at [694, 88] on span "Save Purchase" at bounding box center [1297, 90] width 75 height 14
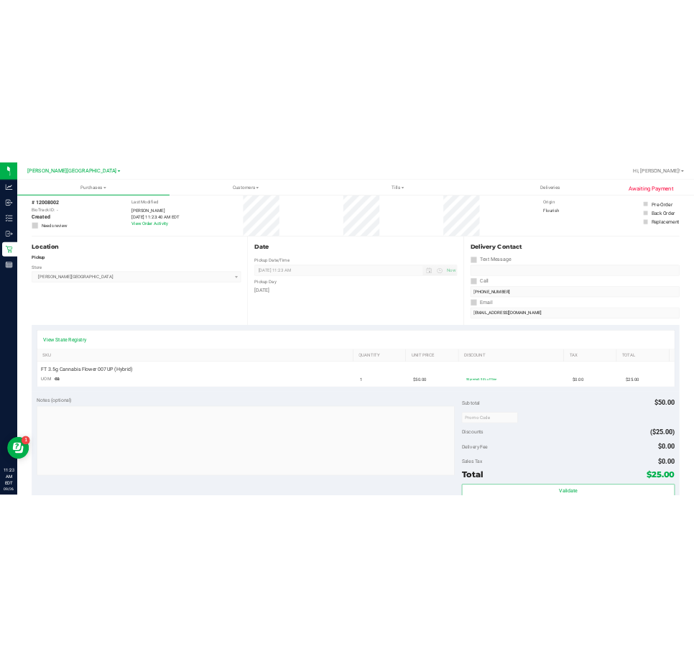
scroll to position [288, 0]
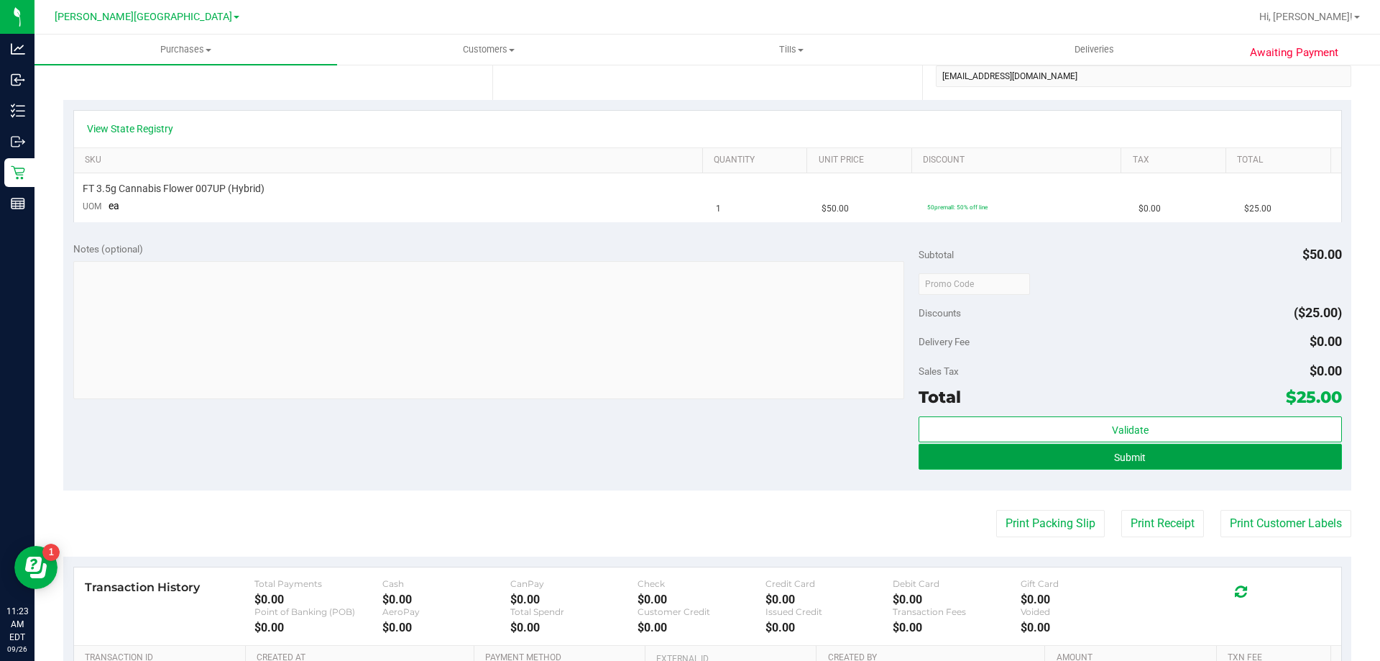
click at [694, 452] on button "Submit" at bounding box center [1130, 457] width 423 height 26
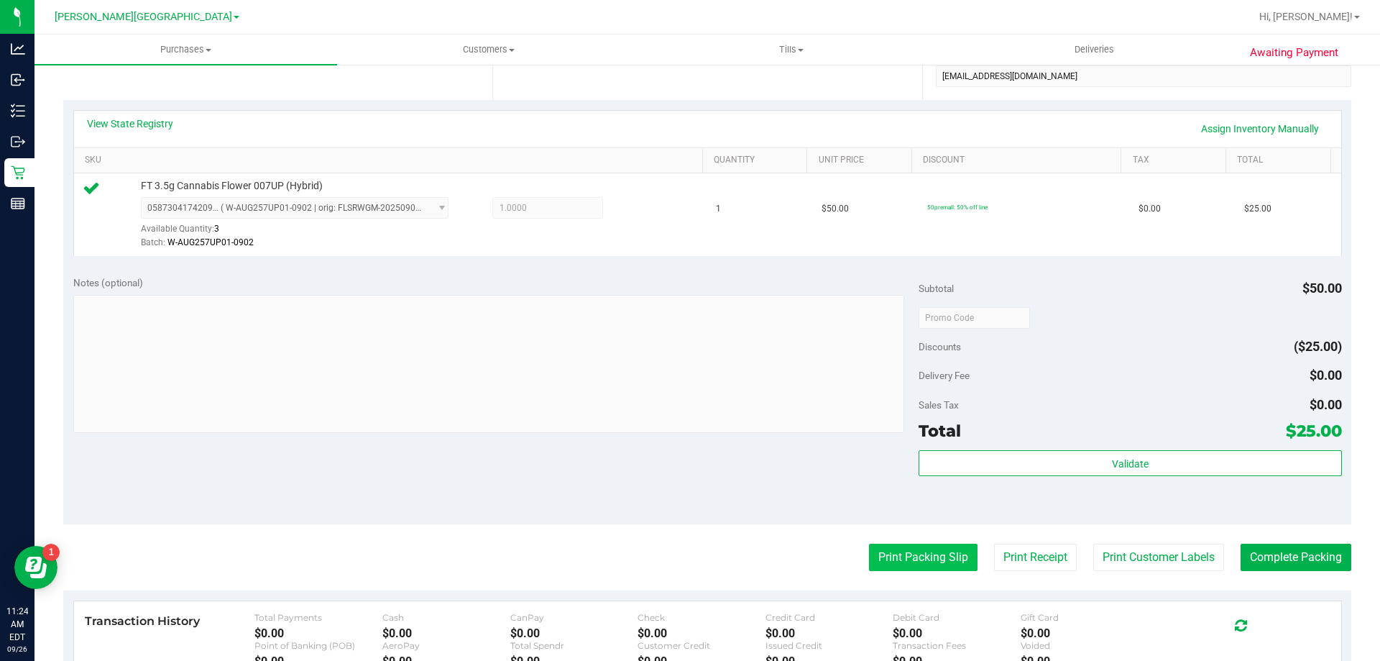
click at [694, 554] on button "Print Packing Slip" at bounding box center [923, 556] width 109 height 27
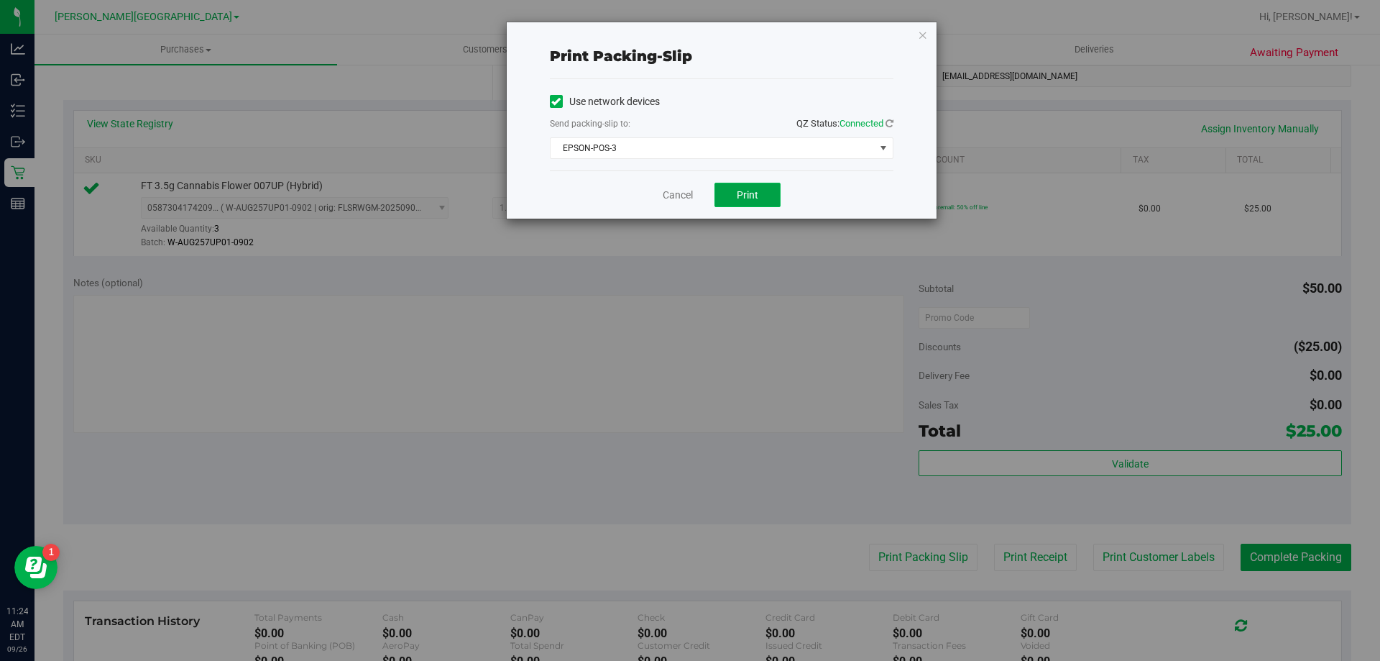
click at [694, 203] on button "Print" at bounding box center [748, 195] width 66 height 24
click at [694, 33] on icon "button" at bounding box center [923, 34] width 10 height 17
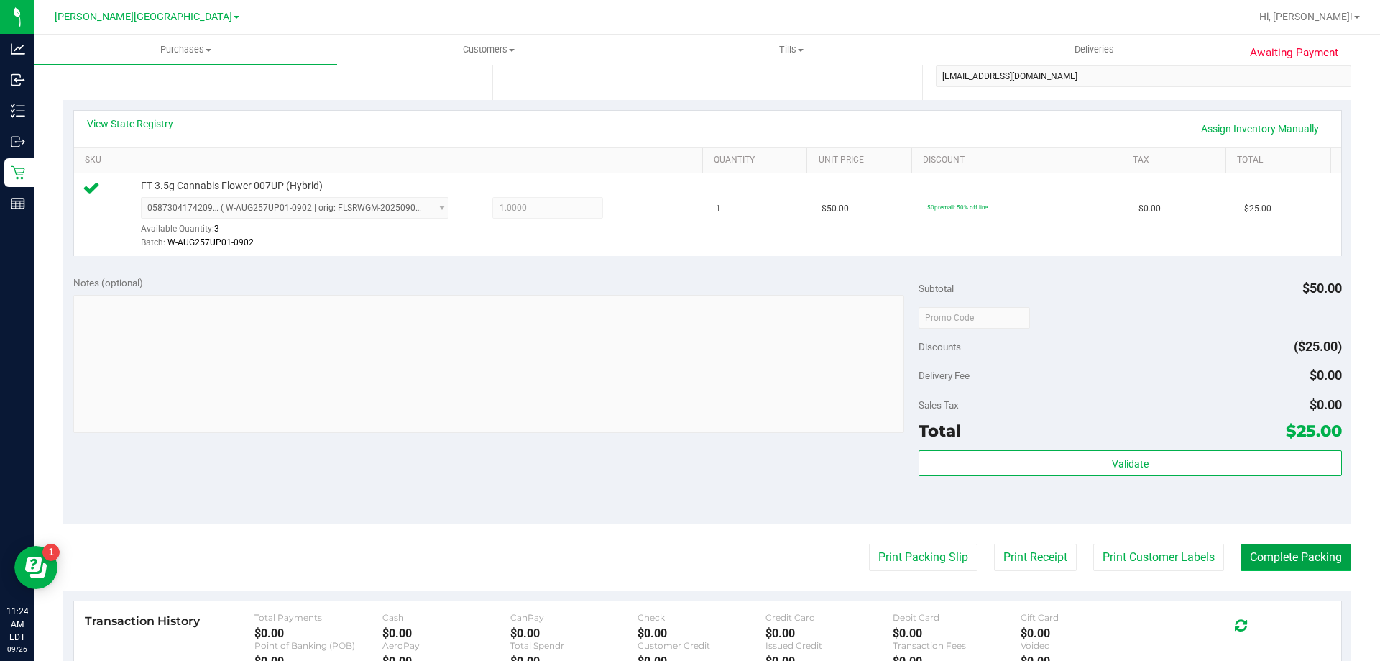
click at [694, 559] on button "Complete Packing" at bounding box center [1296, 556] width 111 height 27
